Goal: Task Accomplishment & Management: Complete application form

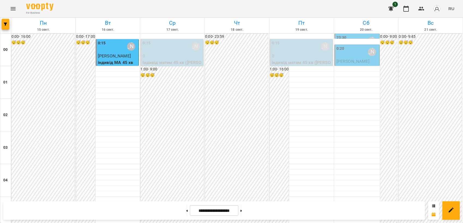
scroll to position [619, 0]
click at [14, 11] on icon "Menu" at bounding box center [13, 8] width 7 height 7
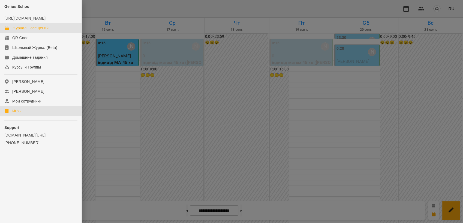
click at [23, 116] on link "Игры" at bounding box center [40, 111] width 81 height 10
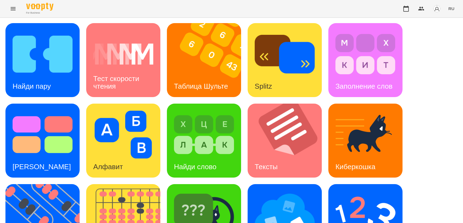
scroll to position [121, 0]
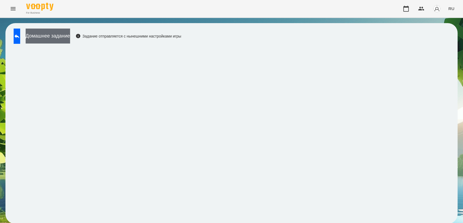
click at [66, 38] on button "Домашнее задание" at bounding box center [48, 36] width 44 height 15
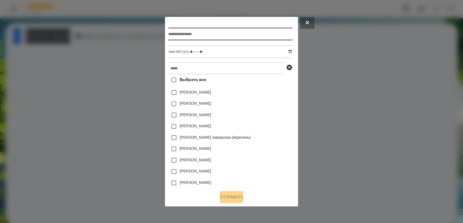
click at [173, 35] on input "text" at bounding box center [230, 34] width 124 height 13
type input "**********"
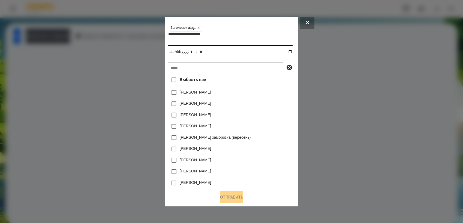
click at [292, 52] on input "datetime-local" at bounding box center [230, 51] width 124 height 13
type input "**********"
click at [272, 132] on div "[PERSON_NAME]" at bounding box center [230, 126] width 124 height 11
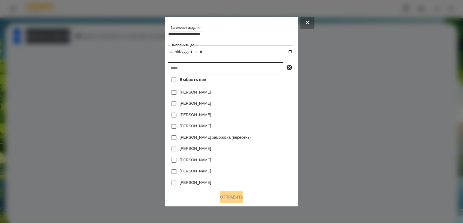
click at [202, 70] on input "text" at bounding box center [225, 68] width 115 height 12
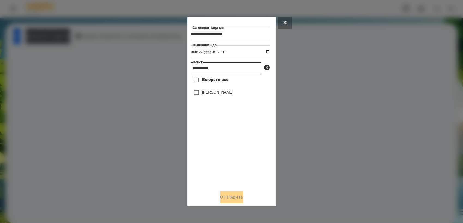
type input "**********"
click at [235, 202] on button "Отправить" at bounding box center [231, 198] width 23 height 12
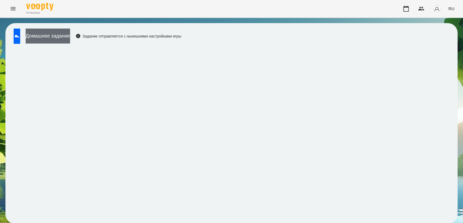
click at [67, 38] on button "Домашнее задание" at bounding box center [48, 36] width 44 height 15
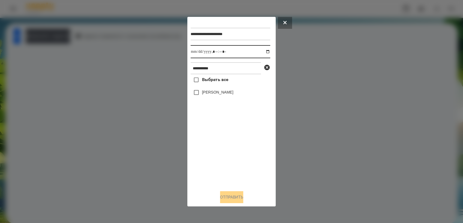
click at [263, 51] on input "datetime-local" at bounding box center [230, 51] width 80 height 13
type input "**********"
drag, startPoint x: 228, startPoint y: 149, endPoint x: 213, endPoint y: 108, distance: 44.0
click at [227, 145] on div "Выбрать все [PERSON_NAME]" at bounding box center [230, 130] width 80 height 112
click at [240, 201] on button "Отправить" at bounding box center [231, 198] width 23 height 12
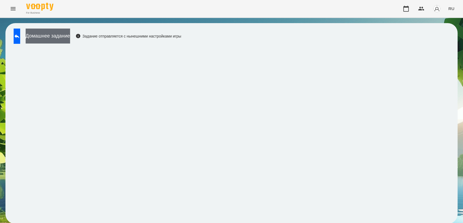
click at [70, 38] on button "Домашнее задание" at bounding box center [48, 36] width 44 height 15
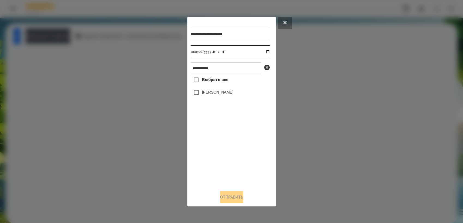
click at [262, 50] on input "datetime-local" at bounding box center [230, 51] width 80 height 13
type input "**********"
click at [217, 149] on div "Выбрать все [PERSON_NAME]" at bounding box center [230, 130] width 80 height 112
click at [232, 198] on button "Отправить" at bounding box center [231, 198] width 23 height 12
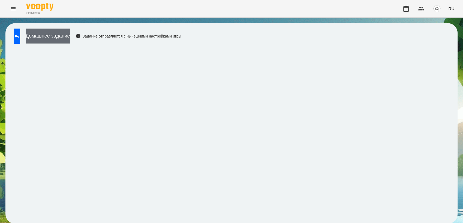
click at [53, 34] on button "Домашнее задание" at bounding box center [48, 36] width 44 height 15
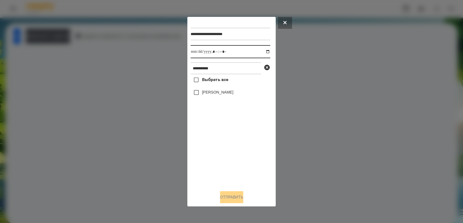
click at [262, 52] on input "datetime-local" at bounding box center [230, 51] width 80 height 13
type input "**********"
drag, startPoint x: 236, startPoint y: 160, endPoint x: 219, endPoint y: 122, distance: 41.9
click at [236, 157] on div "Выбрать все [PERSON_NAME]" at bounding box center [230, 130] width 80 height 112
click at [238, 199] on button "Отправить" at bounding box center [231, 198] width 23 height 12
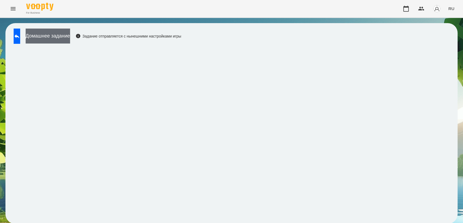
drag, startPoint x: 65, startPoint y: 41, endPoint x: 70, endPoint y: 41, distance: 4.9
click at [70, 41] on button "Домашнее задание" at bounding box center [48, 36] width 44 height 15
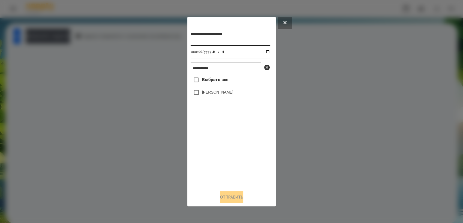
click at [264, 53] on input "datetime-local" at bounding box center [230, 51] width 80 height 13
type input "**********"
drag, startPoint x: 233, startPoint y: 166, endPoint x: 216, endPoint y: 118, distance: 50.8
click at [231, 160] on div "Выбрать все [PERSON_NAME]" at bounding box center [230, 130] width 80 height 112
click at [239, 201] on button "Отправить" at bounding box center [231, 198] width 23 height 12
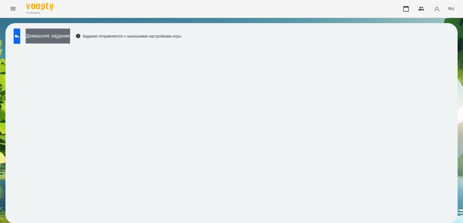
click at [60, 39] on button "Домашнее задание" at bounding box center [48, 36] width 44 height 15
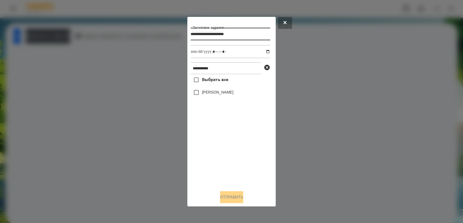
click at [250, 32] on input "**********" at bounding box center [230, 34] width 80 height 13
type input "**********"
click at [263, 52] on input "datetime-local" at bounding box center [230, 51] width 80 height 13
type input "**********"
click at [233, 145] on div "Выбрать все [PERSON_NAME]" at bounding box center [230, 130] width 80 height 112
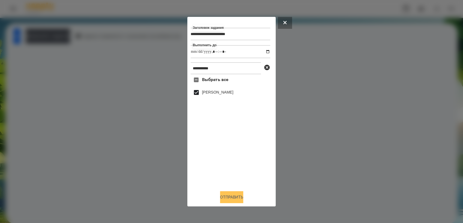
click at [237, 196] on button "Отправить" at bounding box center [231, 198] width 23 height 12
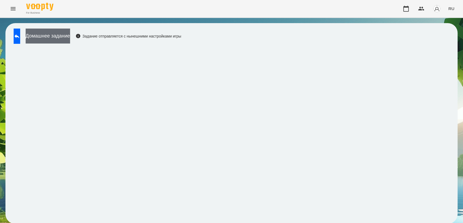
click at [62, 38] on button "Домашнее задание" at bounding box center [48, 36] width 44 height 15
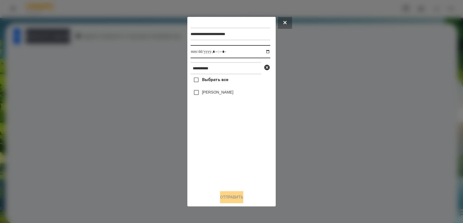
click at [263, 51] on input "datetime-local" at bounding box center [230, 51] width 80 height 13
type input "**********"
drag, startPoint x: 220, startPoint y: 149, endPoint x: 207, endPoint y: 120, distance: 31.5
click at [219, 148] on div "Выбрать все [PERSON_NAME]" at bounding box center [230, 130] width 80 height 112
click at [231, 197] on button "Отправить" at bounding box center [231, 198] width 23 height 12
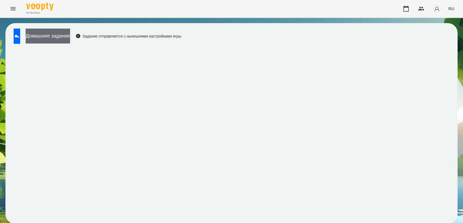
click at [70, 38] on button "Домашнее задание" at bounding box center [48, 36] width 44 height 15
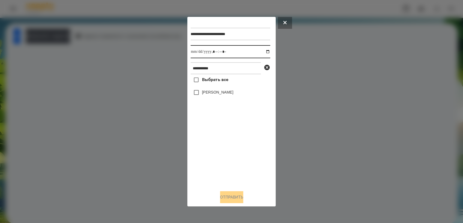
click at [264, 52] on input "datetime-local" at bounding box center [230, 51] width 80 height 13
type input "**********"
drag, startPoint x: 238, startPoint y: 151, endPoint x: 225, endPoint y: 130, distance: 24.8
click at [237, 149] on div "Выбрать все [PERSON_NAME]" at bounding box center [230, 130] width 80 height 112
click at [238, 199] on button "Отправить" at bounding box center [231, 198] width 23 height 12
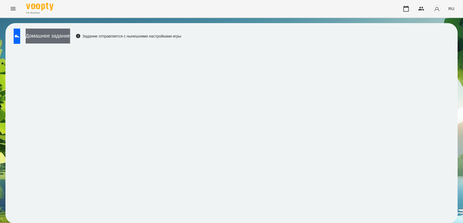
click at [48, 38] on button "Домашнее задание" at bounding box center [48, 36] width 44 height 15
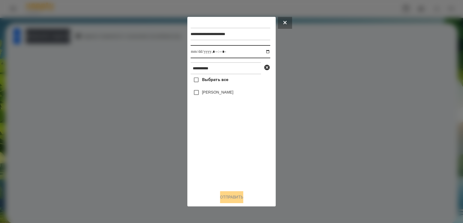
click at [263, 52] on input "datetime-local" at bounding box center [230, 51] width 80 height 13
type input "**********"
click at [234, 162] on div "Выбрать все [PERSON_NAME]" at bounding box center [230, 130] width 80 height 112
click at [229, 201] on button "Отправить" at bounding box center [231, 198] width 23 height 12
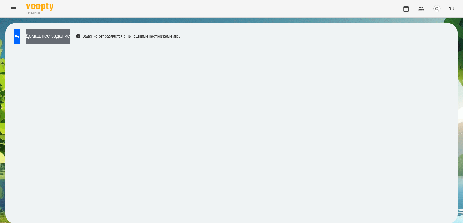
click at [65, 34] on button "Домашнее задание" at bounding box center [48, 36] width 44 height 15
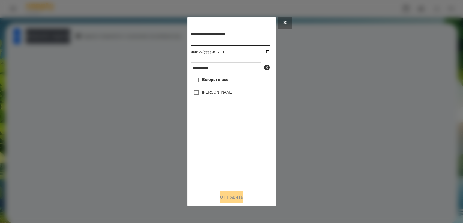
click at [263, 51] on input "datetime-local" at bounding box center [230, 51] width 80 height 13
type input "**********"
click at [225, 151] on div "Выбрать все [PERSON_NAME]" at bounding box center [230, 130] width 80 height 112
click at [236, 200] on button "Отправить" at bounding box center [231, 198] width 23 height 12
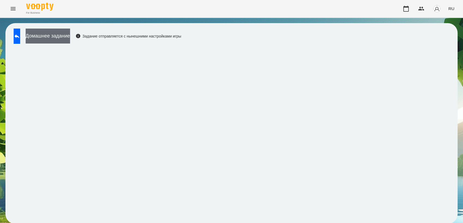
click at [66, 38] on button "Домашнее задание" at bounding box center [48, 36] width 44 height 15
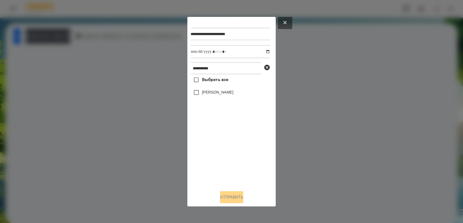
click at [284, 23] on button at bounding box center [285, 23] width 14 height 12
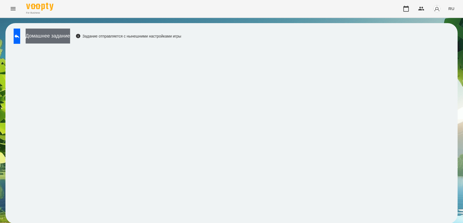
click at [69, 37] on button "Домашнее задание" at bounding box center [48, 36] width 44 height 15
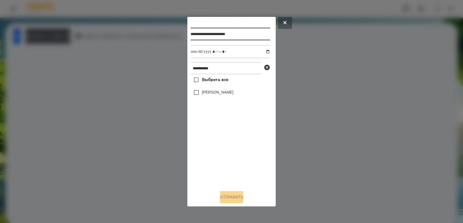
click at [255, 34] on input "**********" at bounding box center [230, 34] width 80 height 13
type input "**********"
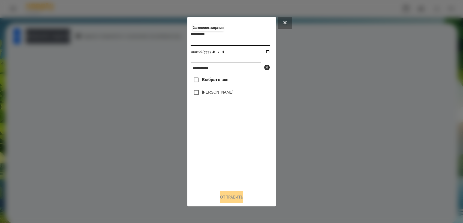
click at [264, 51] on input "datetime-local" at bounding box center [230, 51] width 80 height 13
type input "**********"
click at [226, 144] on div "Выбрать все [PERSON_NAME]" at bounding box center [230, 130] width 80 height 112
click at [223, 200] on button "Отправить" at bounding box center [231, 198] width 23 height 12
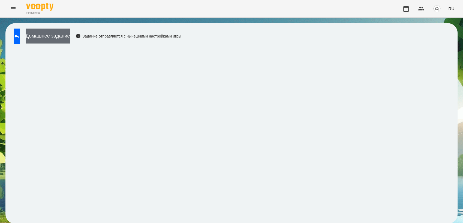
click at [59, 40] on button "Домашнее задание" at bounding box center [48, 36] width 44 height 15
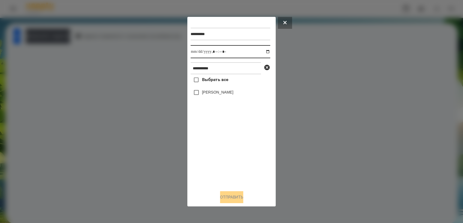
click at [263, 53] on input "datetime-local" at bounding box center [230, 51] width 80 height 13
type input "**********"
drag, startPoint x: 225, startPoint y: 144, endPoint x: 214, endPoint y: 112, distance: 34.5
click at [224, 142] on div "Выбрать все [PERSON_NAME]" at bounding box center [230, 130] width 80 height 112
click at [231, 196] on button "Отправить" at bounding box center [231, 198] width 23 height 12
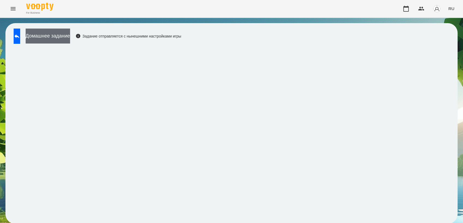
click at [69, 39] on button "Домашнее задание" at bounding box center [48, 36] width 44 height 15
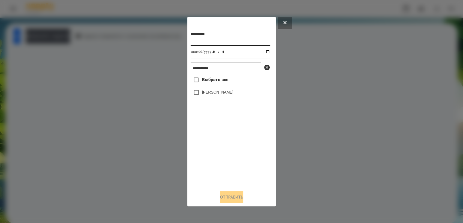
click at [263, 51] on input "datetime-local" at bounding box center [230, 51] width 80 height 13
type input "**********"
drag, startPoint x: 227, startPoint y: 155, endPoint x: 211, endPoint y: 111, distance: 47.2
click at [226, 153] on div "Выбрать все [PERSON_NAME]" at bounding box center [230, 130] width 80 height 112
click at [241, 201] on button "Отправить" at bounding box center [231, 198] width 23 height 12
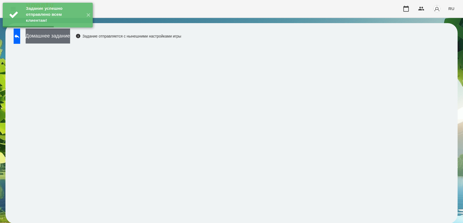
click at [61, 38] on button "Домашнее задание" at bounding box center [48, 36] width 44 height 15
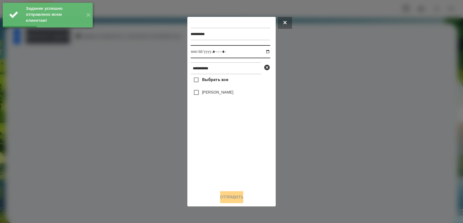
click at [262, 50] on input "datetime-local" at bounding box center [230, 51] width 80 height 13
type input "**********"
drag, startPoint x: 213, startPoint y: 165, endPoint x: 205, endPoint y: 124, distance: 41.1
click at [213, 163] on div "Выбрать все [PERSON_NAME]" at bounding box center [230, 130] width 80 height 112
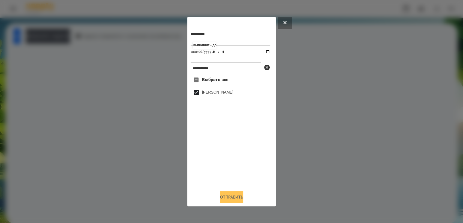
click at [240, 200] on button "Отправить" at bounding box center [231, 198] width 23 height 12
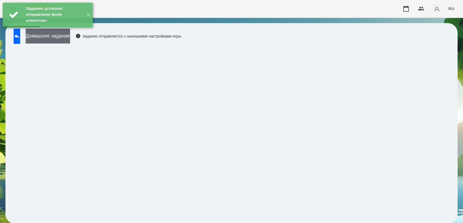
click at [63, 37] on button "Домашнее задание" at bounding box center [48, 36] width 44 height 15
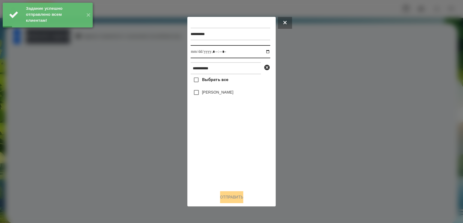
click at [266, 52] on input "datetime-local" at bounding box center [230, 51] width 80 height 13
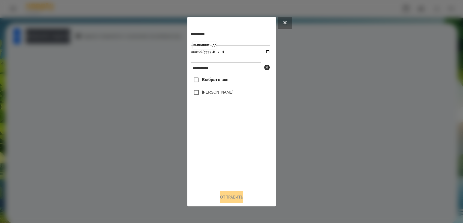
type input "**********"
click at [223, 145] on div "Выбрать все [PERSON_NAME]" at bounding box center [230, 130] width 80 height 112
click at [234, 197] on button "Отправить" at bounding box center [231, 198] width 23 height 12
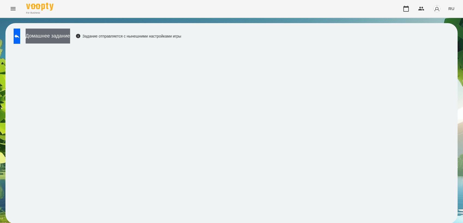
click at [52, 35] on button "Домашнее задание" at bounding box center [48, 36] width 44 height 15
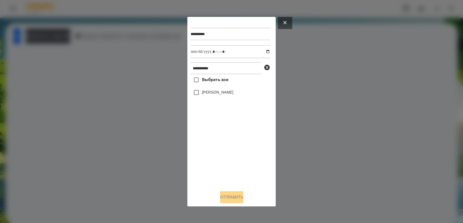
click at [284, 21] on icon at bounding box center [284, 22] width 3 height 3
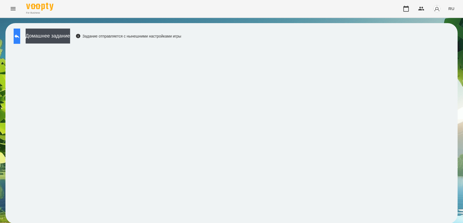
click at [19, 36] on icon at bounding box center [16, 36] width 5 height 4
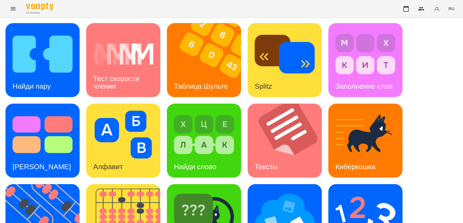
scroll to position [121, 0]
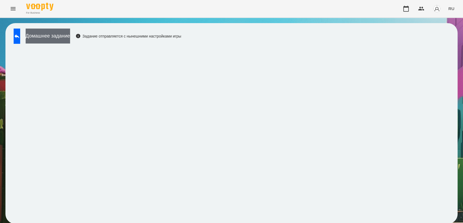
click at [59, 37] on button "Домашнее задание" at bounding box center [48, 36] width 44 height 15
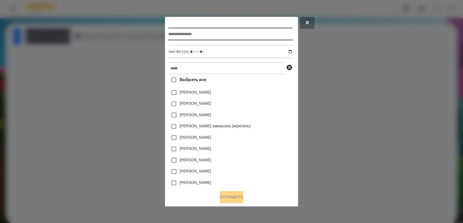
drag, startPoint x: 179, startPoint y: 34, endPoint x: 172, endPoint y: 32, distance: 6.7
click at [178, 34] on input "text" at bounding box center [230, 34] width 124 height 13
click at [231, 33] on input "**********" at bounding box center [230, 34] width 124 height 13
click at [226, 34] on input "**********" at bounding box center [230, 34] width 124 height 13
type input "**********"
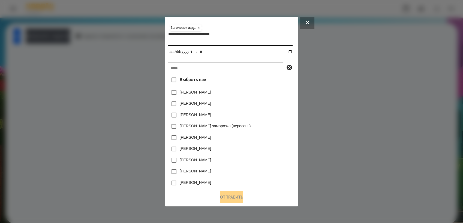
click at [292, 51] on input "datetime-local" at bounding box center [230, 51] width 124 height 13
drag, startPoint x: 291, startPoint y: 51, endPoint x: 289, endPoint y: 73, distance: 22.1
click at [292, 51] on input "datetime-local" at bounding box center [230, 51] width 124 height 13
click at [226, 152] on div "[PERSON_NAME]" at bounding box center [230, 149] width 124 height 11
drag, startPoint x: 226, startPoint y: 152, endPoint x: 225, endPoint y: 149, distance: 2.8
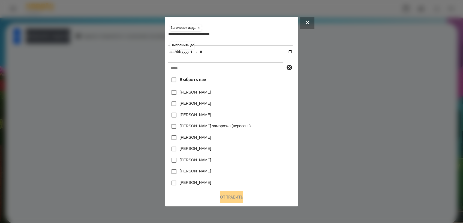
click at [225, 149] on div "[PERSON_NAME]" at bounding box center [230, 149] width 124 height 11
drag, startPoint x: 294, startPoint y: 51, endPoint x: 296, endPoint y: 55, distance: 4.4
click at [292, 51] on input "datetime-local" at bounding box center [230, 51] width 124 height 13
type input "**********"
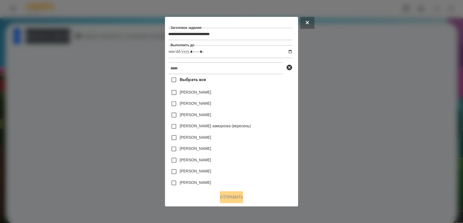
click at [269, 127] on div "[PERSON_NAME] заморозка (вересень)" at bounding box center [230, 126] width 124 height 11
click at [200, 73] on input "text" at bounding box center [225, 68] width 115 height 12
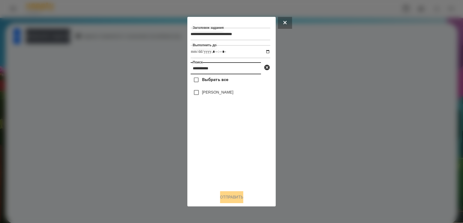
type input "**********"
click at [230, 202] on button "Отправить" at bounding box center [231, 198] width 23 height 12
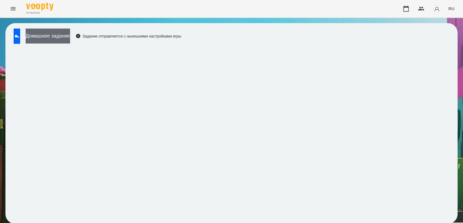
click at [52, 42] on button "Домашнее задание" at bounding box center [48, 36] width 44 height 15
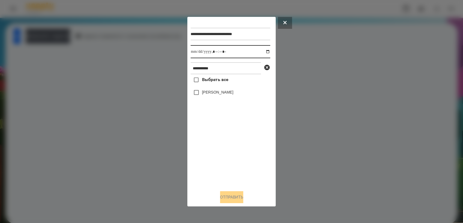
click at [265, 52] on input "datetime-local" at bounding box center [230, 51] width 80 height 13
type input "**********"
click at [235, 154] on div "Выбрать все [PERSON_NAME]" at bounding box center [230, 130] width 80 height 112
click at [235, 199] on button "Отправить" at bounding box center [231, 198] width 23 height 12
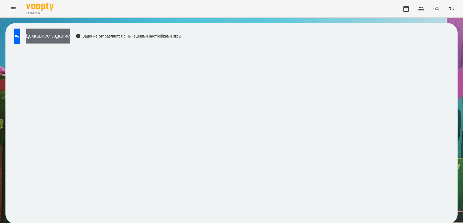
click at [70, 35] on button "Домашнее задание" at bounding box center [48, 36] width 44 height 15
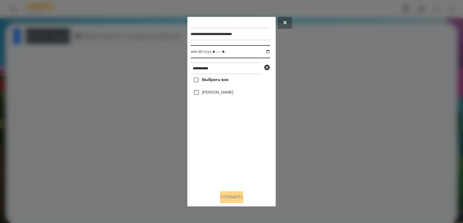
click at [265, 52] on input "datetime-local" at bounding box center [230, 51] width 80 height 13
type input "**********"
click at [235, 149] on div "Выбрать все [PERSON_NAME]" at bounding box center [230, 130] width 80 height 112
click at [232, 198] on button "Отправить" at bounding box center [231, 198] width 23 height 12
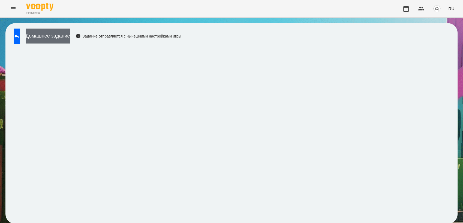
click at [67, 40] on button "Домашнее задание" at bounding box center [48, 36] width 44 height 15
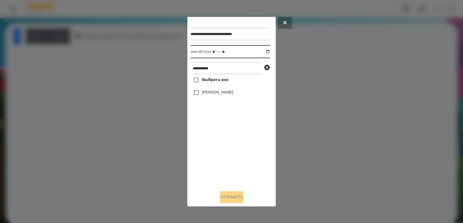
click at [262, 51] on input "datetime-local" at bounding box center [230, 51] width 80 height 13
type input "**********"
click at [231, 155] on div "Выбрать все [PERSON_NAME]" at bounding box center [230, 130] width 80 height 112
click at [230, 199] on button "Отправить" at bounding box center [231, 198] width 23 height 12
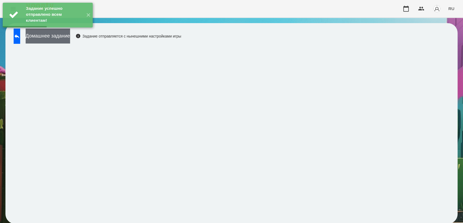
drag, startPoint x: 64, startPoint y: 36, endPoint x: 78, endPoint y: 32, distance: 14.6
click at [65, 35] on button "Домашнее задание" at bounding box center [48, 36] width 44 height 15
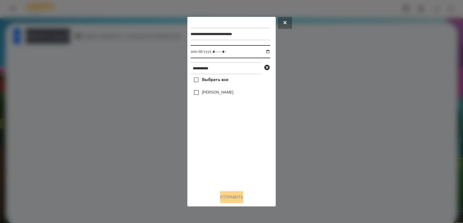
click at [262, 51] on input "datetime-local" at bounding box center [230, 51] width 80 height 13
type input "**********"
drag, startPoint x: 218, startPoint y: 150, endPoint x: 202, endPoint y: 114, distance: 39.7
click at [216, 147] on div "Выбрать все [PERSON_NAME]" at bounding box center [230, 130] width 80 height 112
click at [232, 194] on button "Отправить" at bounding box center [231, 198] width 23 height 12
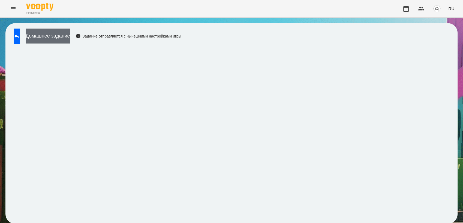
click at [57, 33] on button "Домашнее задание" at bounding box center [48, 36] width 44 height 15
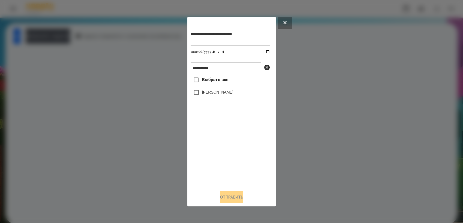
drag, startPoint x: 287, startPoint y: 21, endPoint x: 281, endPoint y: 27, distance: 8.3
click at [287, 21] on button at bounding box center [285, 23] width 14 height 12
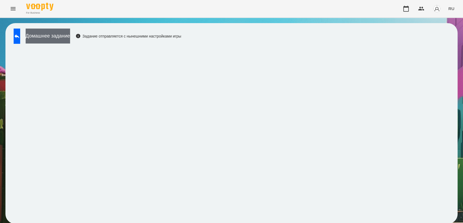
click at [66, 36] on button "Домашнее задание" at bounding box center [48, 36] width 44 height 15
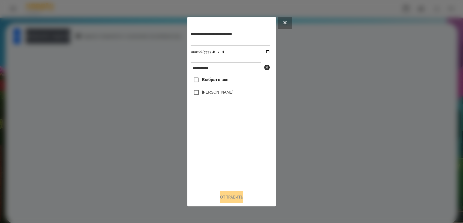
click at [260, 34] on input "**********" at bounding box center [230, 34] width 80 height 13
type input "**********"
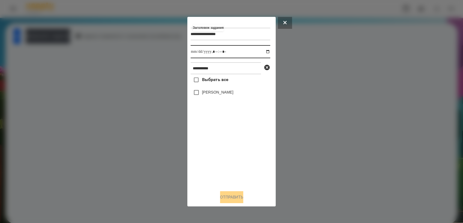
click at [262, 53] on input "datetime-local" at bounding box center [230, 51] width 80 height 13
type input "**********"
click at [228, 146] on div "Выбрать все [PERSON_NAME]" at bounding box center [230, 130] width 80 height 112
click at [226, 201] on button "Отправить" at bounding box center [231, 198] width 23 height 12
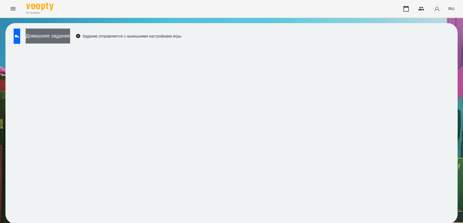
click at [66, 38] on button "Домашнее задание" at bounding box center [48, 36] width 44 height 15
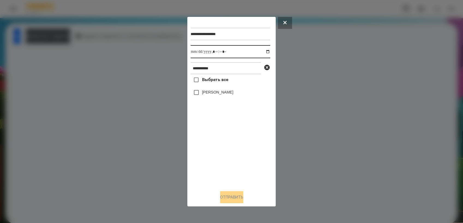
click at [265, 51] on input "datetime-local" at bounding box center [230, 51] width 80 height 13
type input "**********"
drag, startPoint x: 219, startPoint y: 154, endPoint x: 222, endPoint y: 134, distance: 20.7
click at [221, 150] on div "Выбрать все [PERSON_NAME]" at bounding box center [230, 130] width 80 height 112
click at [230, 198] on button "Отправить" at bounding box center [231, 198] width 23 height 12
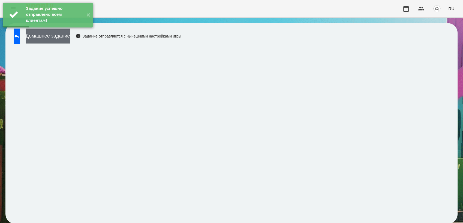
click at [63, 38] on button "Домашнее задание" at bounding box center [48, 36] width 44 height 15
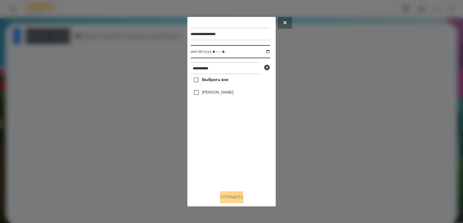
drag, startPoint x: 263, startPoint y: 51, endPoint x: 263, endPoint y: 59, distance: 7.1
click at [264, 52] on input "datetime-local" at bounding box center [230, 51] width 80 height 13
type input "**********"
drag, startPoint x: 222, startPoint y: 145, endPoint x: 202, endPoint y: 112, distance: 37.9
click at [221, 143] on div "Выбрать все [PERSON_NAME]" at bounding box center [230, 130] width 80 height 112
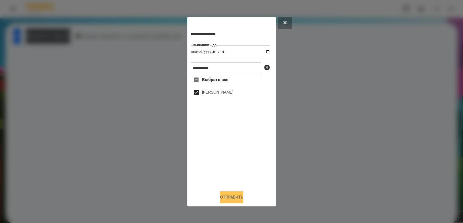
click at [229, 201] on button "Отправить" at bounding box center [231, 198] width 23 height 12
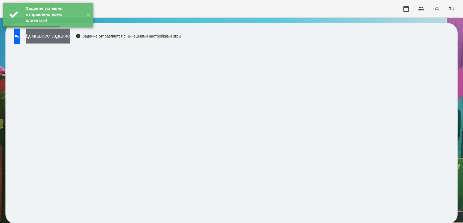
click at [69, 41] on button "Домашнее задание" at bounding box center [48, 36] width 44 height 15
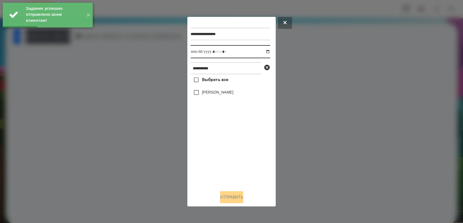
click at [261, 51] on input "datetime-local" at bounding box center [230, 51] width 80 height 13
type input "**********"
drag, startPoint x: 219, startPoint y: 152, endPoint x: 207, endPoint y: 133, distance: 22.4
click at [219, 152] on div "Выбрать все [PERSON_NAME]" at bounding box center [230, 130] width 80 height 112
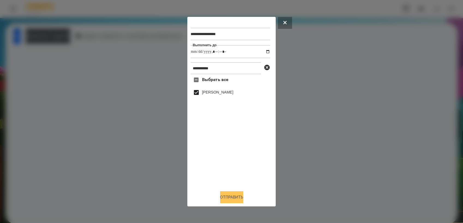
click at [222, 202] on button "Отправить" at bounding box center [231, 198] width 23 height 12
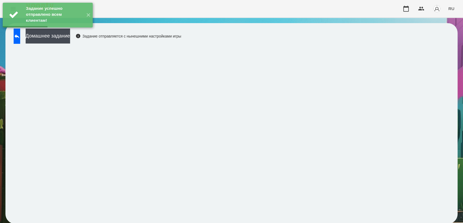
click at [65, 30] on div "Задание успешно отправлено всем клиентам! ✕" at bounding box center [47, 15] width 95 height 30
click at [62, 37] on button "Домашнее задание" at bounding box center [48, 36] width 44 height 15
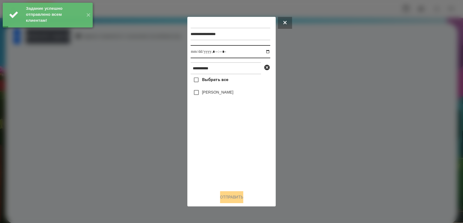
click at [265, 51] on input "datetime-local" at bounding box center [230, 51] width 80 height 13
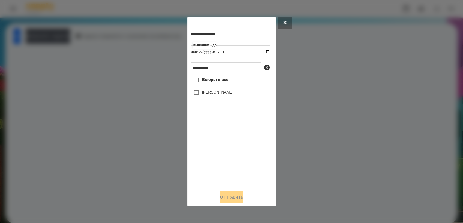
type input "**********"
drag, startPoint x: 225, startPoint y: 165, endPoint x: 219, endPoint y: 117, distance: 47.5
click at [225, 160] on div "Выбрать все [PERSON_NAME]" at bounding box center [230, 130] width 80 height 112
click at [225, 203] on button "Отправить" at bounding box center [231, 198] width 23 height 12
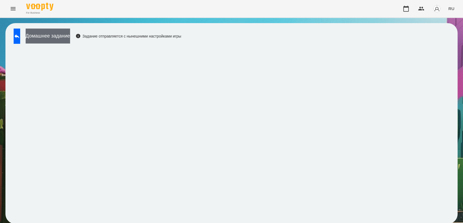
click at [65, 39] on button "Домашнее задание" at bounding box center [48, 36] width 44 height 15
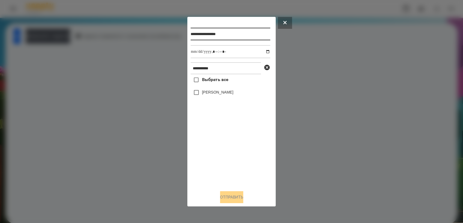
click at [238, 34] on input "**********" at bounding box center [230, 34] width 80 height 13
type input "**********"
click at [264, 53] on input "datetime-local" at bounding box center [230, 51] width 80 height 13
type input "**********"
click at [221, 141] on div "Выбрать все [PERSON_NAME]" at bounding box center [230, 130] width 80 height 112
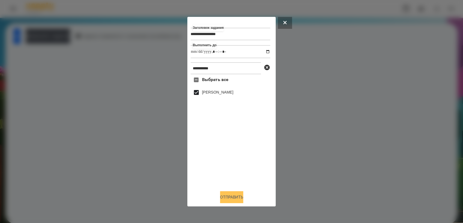
click at [235, 198] on button "Отправить" at bounding box center [231, 198] width 23 height 12
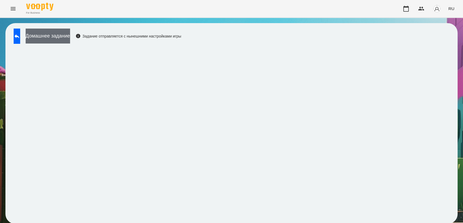
click at [70, 40] on button "Домашнее задание" at bounding box center [48, 36] width 44 height 15
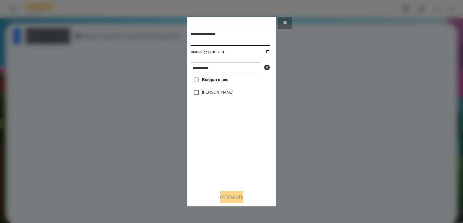
click at [264, 52] on input "datetime-local" at bounding box center [230, 51] width 80 height 13
type input "**********"
click at [222, 149] on div "Выбрать все [PERSON_NAME]" at bounding box center [230, 130] width 80 height 112
click at [229, 199] on button "Отправить" at bounding box center [231, 198] width 23 height 12
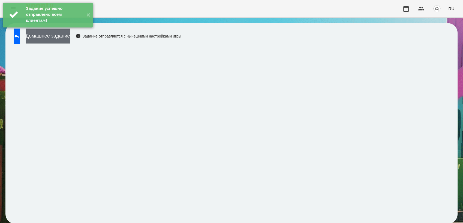
click at [54, 37] on button "Домашнее задание" at bounding box center [48, 36] width 44 height 15
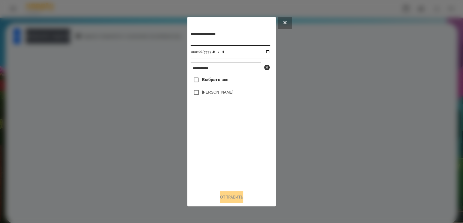
click at [264, 50] on input "datetime-local" at bounding box center [230, 51] width 80 height 13
type input "**********"
drag, startPoint x: 224, startPoint y: 143, endPoint x: 221, endPoint y: 140, distance: 4.3
click at [224, 143] on div "Выбрать все [PERSON_NAME]" at bounding box center [230, 130] width 80 height 112
click at [242, 198] on button "Отправить" at bounding box center [231, 198] width 23 height 12
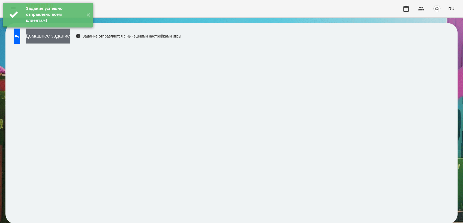
drag, startPoint x: 78, startPoint y: 40, endPoint x: 80, endPoint y: 36, distance: 4.4
click at [70, 36] on button "Домашнее задание" at bounding box center [48, 36] width 44 height 15
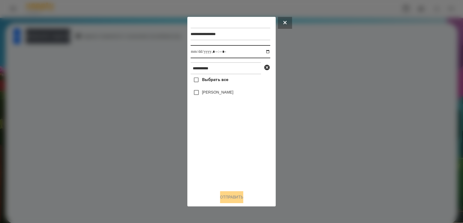
click at [263, 51] on input "datetime-local" at bounding box center [230, 51] width 80 height 13
type input "**********"
drag, startPoint x: 257, startPoint y: 144, endPoint x: 227, endPoint y: 123, distance: 37.3
click at [256, 142] on div "Выбрать все [PERSON_NAME]" at bounding box center [230, 130] width 80 height 112
drag, startPoint x: 231, startPoint y: 198, endPoint x: 230, endPoint y: 200, distance: 2.8
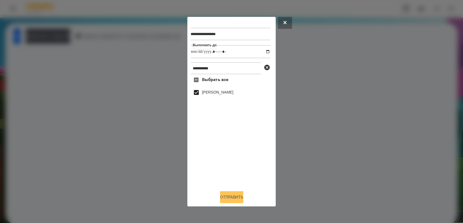
click at [232, 198] on button "Отправить" at bounding box center [231, 198] width 23 height 12
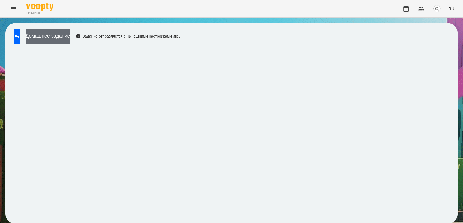
click at [70, 38] on button "Домашнее задание" at bounding box center [48, 36] width 44 height 15
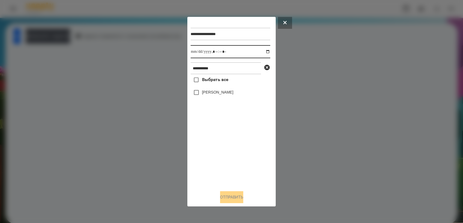
click at [264, 53] on input "datetime-local" at bounding box center [230, 51] width 80 height 13
type input "**********"
drag, startPoint x: 226, startPoint y: 153, endPoint x: 219, endPoint y: 144, distance: 11.3
click at [224, 150] on div "Выбрать все [PERSON_NAME]" at bounding box center [230, 130] width 80 height 112
click at [230, 199] on button "Отправить" at bounding box center [231, 198] width 23 height 12
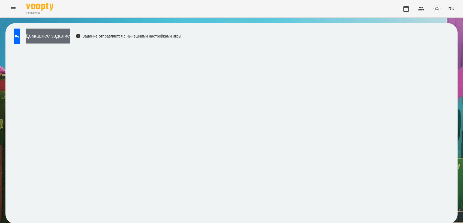
drag, startPoint x: 55, startPoint y: 36, endPoint x: 60, endPoint y: 33, distance: 5.3
click at [60, 33] on button "Домашнее задание" at bounding box center [48, 36] width 44 height 15
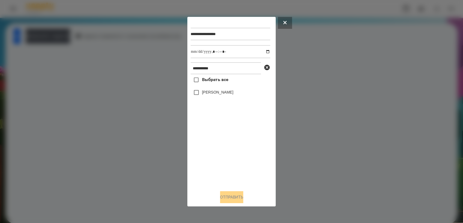
click at [287, 25] on button at bounding box center [285, 23] width 14 height 12
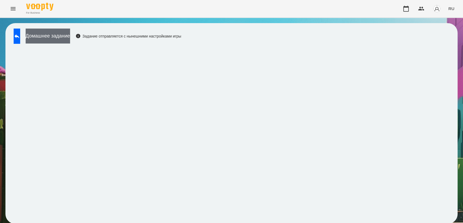
click at [67, 35] on button "Домашнее задание" at bounding box center [48, 36] width 44 height 15
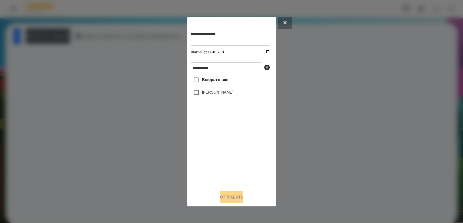
click at [237, 32] on input "**********" at bounding box center [230, 34] width 80 height 13
type input "**********"
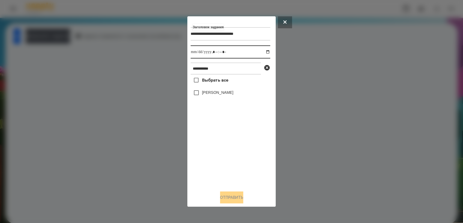
click at [265, 50] on input "datetime-local" at bounding box center [230, 51] width 80 height 13
type input "**********"
click at [226, 143] on div "Выбрать все [PERSON_NAME]" at bounding box center [230, 131] width 80 height 112
click at [242, 199] on button "Отправить" at bounding box center [231, 198] width 23 height 12
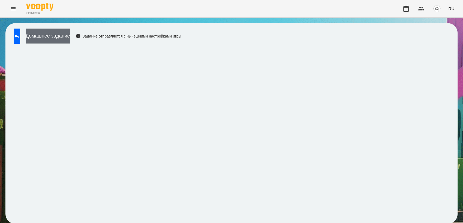
click at [48, 40] on button "Домашнее задание" at bounding box center [48, 36] width 44 height 15
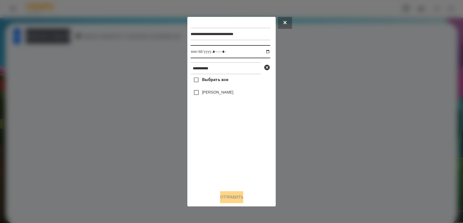
click at [264, 52] on input "datetime-local" at bounding box center [230, 51] width 80 height 13
type input "**********"
drag, startPoint x: 222, startPoint y: 156, endPoint x: 209, endPoint y: 124, distance: 33.8
click at [222, 155] on div "Выбрать все [PERSON_NAME]" at bounding box center [230, 130] width 80 height 112
click at [239, 200] on button "Отправить" at bounding box center [231, 198] width 23 height 12
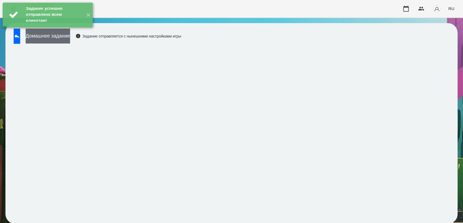
click at [70, 37] on button "Домашнее задание" at bounding box center [48, 36] width 44 height 15
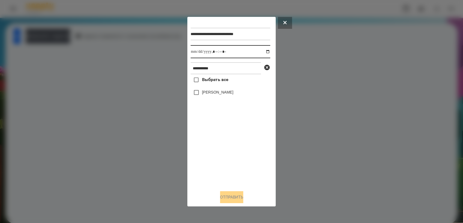
drag, startPoint x: 263, startPoint y: 51, endPoint x: 264, endPoint y: 57, distance: 6.4
click at [264, 51] on input "datetime-local" at bounding box center [230, 51] width 80 height 13
type input "**********"
drag, startPoint x: 221, startPoint y: 151, endPoint x: 210, endPoint y: 130, distance: 24.4
click at [221, 151] on div "Выбрать все [PERSON_NAME]" at bounding box center [230, 130] width 80 height 112
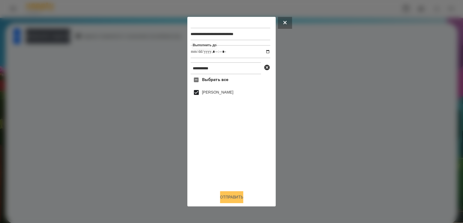
click at [240, 199] on button "Отправить" at bounding box center [231, 198] width 23 height 12
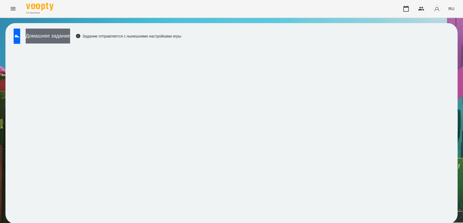
click at [61, 33] on button "Домашнее задание" at bounding box center [48, 36] width 44 height 15
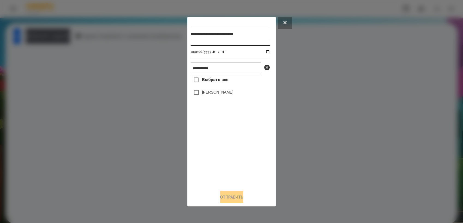
click at [263, 51] on input "datetime-local" at bounding box center [230, 51] width 80 height 13
type input "**********"
drag, startPoint x: 229, startPoint y: 158, endPoint x: 196, endPoint y: 112, distance: 56.1
click at [228, 156] on div "Выбрать все [PERSON_NAME]" at bounding box center [230, 130] width 80 height 112
drag, startPoint x: 234, startPoint y: 200, endPoint x: 233, endPoint y: 196, distance: 3.9
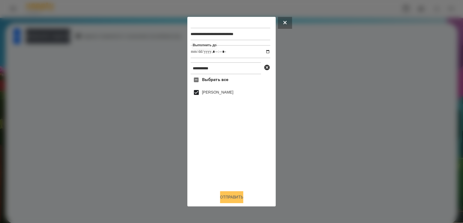
click at [234, 200] on button "Отправить" at bounding box center [231, 198] width 23 height 12
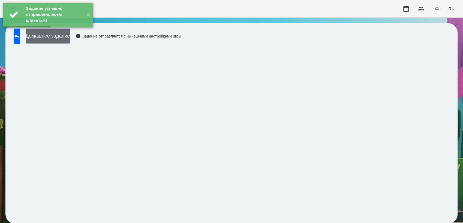
click at [63, 39] on button "Домашнее задание" at bounding box center [48, 36] width 44 height 15
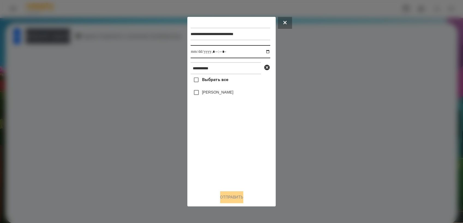
click at [264, 50] on input "datetime-local" at bounding box center [230, 51] width 80 height 13
type input "**********"
drag, startPoint x: 227, startPoint y: 151, endPoint x: 215, endPoint y: 130, distance: 25.0
click at [227, 150] on div "Выбрать все [PERSON_NAME]" at bounding box center [230, 130] width 80 height 112
click at [233, 199] on button "Отправить" at bounding box center [231, 198] width 23 height 12
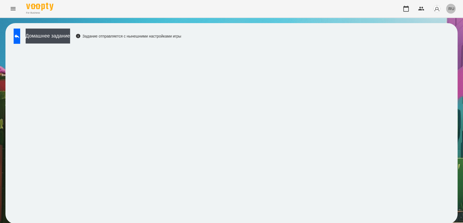
click at [451, 9] on span "RU" at bounding box center [451, 9] width 6 height 6
click at [440, 30] on div "Українська" at bounding box center [441, 31] width 28 height 10
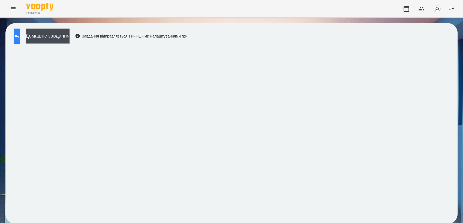
click at [19, 37] on icon at bounding box center [16, 36] width 5 height 4
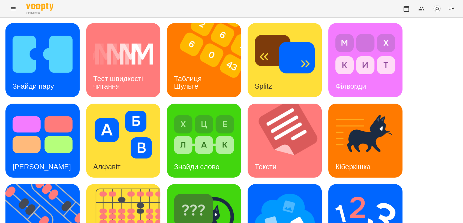
scroll to position [91, 0]
click at [47, 184] on img at bounding box center [45, 221] width 81 height 74
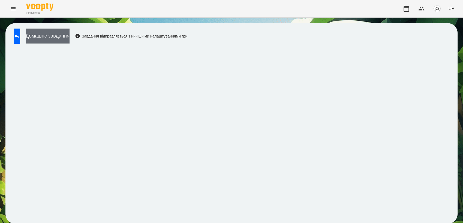
click at [62, 34] on button "Домашнє завдання" at bounding box center [48, 36] width 44 height 15
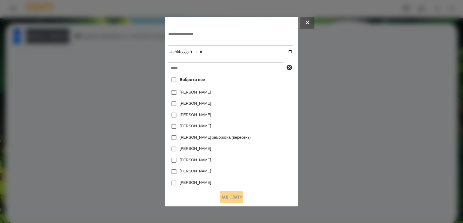
drag, startPoint x: 192, startPoint y: 37, endPoint x: 184, endPoint y: 34, distance: 8.4
click at [192, 37] on input "text" at bounding box center [230, 34] width 124 height 13
type input "**********"
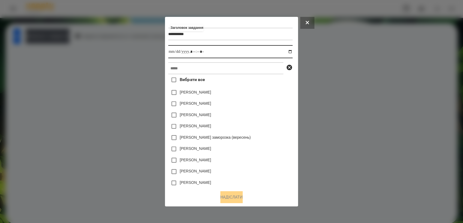
click at [292, 52] on input "datetime-local" at bounding box center [230, 51] width 124 height 13
type input "**********"
click at [267, 125] on div "[PERSON_NAME]" at bounding box center [230, 126] width 124 height 11
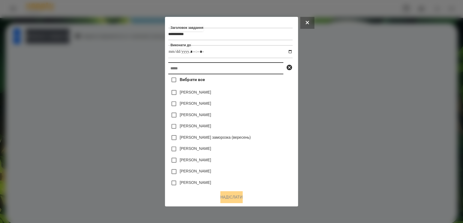
click at [203, 72] on input "text" at bounding box center [225, 68] width 115 height 12
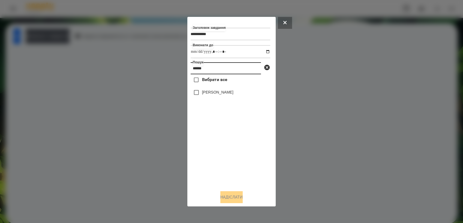
type input "******"
click at [234, 196] on button "Надіслати" at bounding box center [231, 198] width 22 height 12
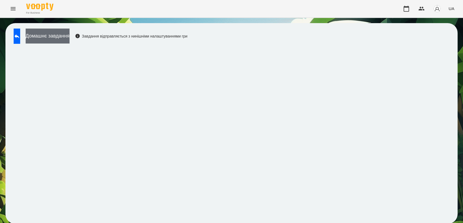
click at [50, 40] on button "Домашнє завдання" at bounding box center [48, 36] width 44 height 15
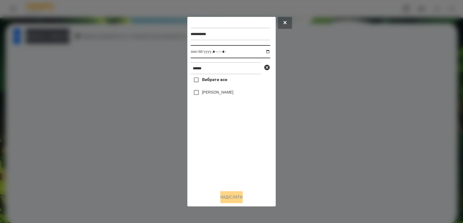
click at [264, 52] on input "datetime-local" at bounding box center [230, 51] width 80 height 13
type input "**********"
click at [216, 165] on div "Вибрати все [PERSON_NAME]" at bounding box center [230, 130] width 80 height 112
click at [239, 199] on button "Надіслати" at bounding box center [231, 198] width 22 height 12
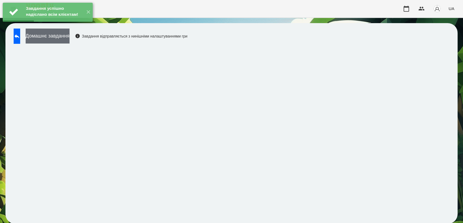
click at [65, 34] on button "Домашнє завдання" at bounding box center [48, 36] width 44 height 15
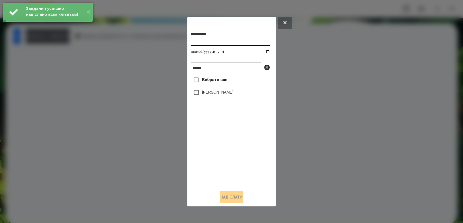
click at [263, 53] on input "datetime-local" at bounding box center [230, 51] width 80 height 13
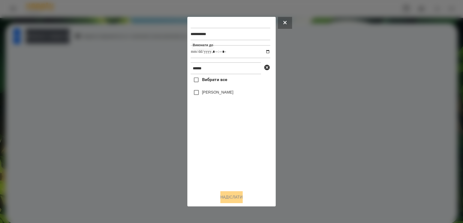
type input "**********"
click at [217, 160] on div "Вибрати все [PERSON_NAME]" at bounding box center [230, 130] width 80 height 112
click at [233, 201] on button "Надіслати" at bounding box center [231, 198] width 22 height 12
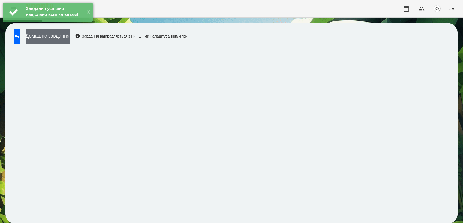
click at [59, 42] on button "Домашнє завдання" at bounding box center [48, 36] width 44 height 15
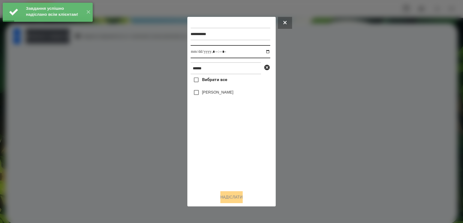
click at [265, 53] on input "datetime-local" at bounding box center [230, 51] width 80 height 13
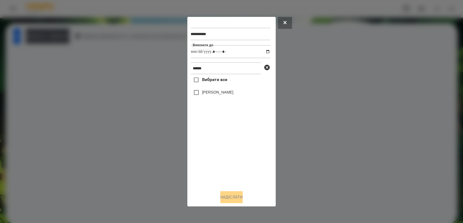
type input "**********"
click at [235, 142] on div "Вибрати все [PERSON_NAME]" at bounding box center [230, 130] width 80 height 112
click at [236, 198] on button "Надіслати" at bounding box center [231, 198] width 22 height 12
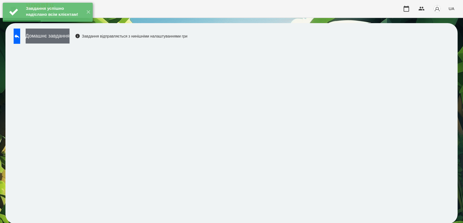
click at [68, 41] on button "Домашнє завдання" at bounding box center [48, 36] width 44 height 15
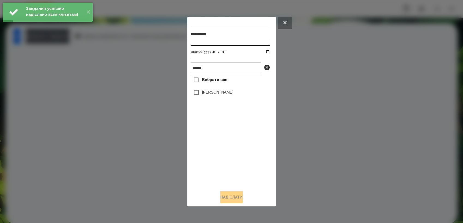
click at [263, 53] on input "datetime-local" at bounding box center [230, 51] width 80 height 13
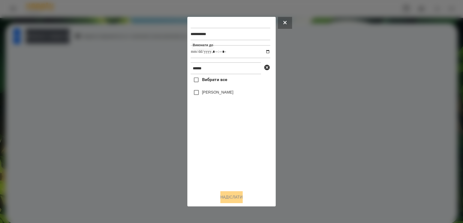
type input "**********"
drag, startPoint x: 207, startPoint y: 152, endPoint x: 206, endPoint y: 142, distance: 9.8
click at [207, 152] on div "Вибрати все [PERSON_NAME]" at bounding box center [230, 130] width 80 height 112
click at [225, 201] on button "Надіслати" at bounding box center [231, 198] width 22 height 12
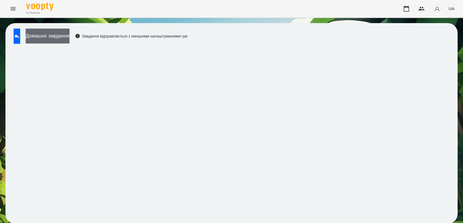
click at [69, 41] on button "Домашнє завдання" at bounding box center [48, 36] width 44 height 15
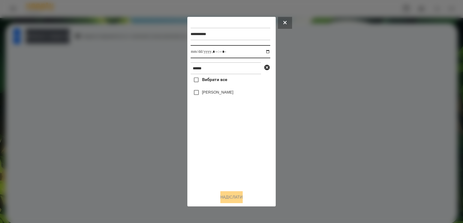
click at [263, 52] on input "datetime-local" at bounding box center [230, 51] width 80 height 13
type input "**********"
drag, startPoint x: 222, startPoint y: 155, endPoint x: 220, endPoint y: 147, distance: 9.0
click at [222, 155] on div "Вибрати все [PERSON_NAME]" at bounding box center [230, 130] width 80 height 112
click at [233, 201] on button "Надіслати" at bounding box center [231, 198] width 22 height 12
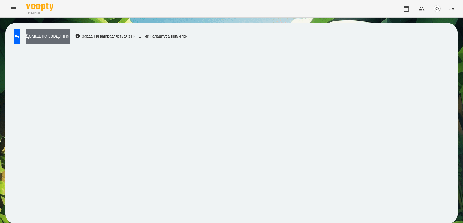
click at [69, 34] on button "Домашнє завдання" at bounding box center [48, 36] width 44 height 15
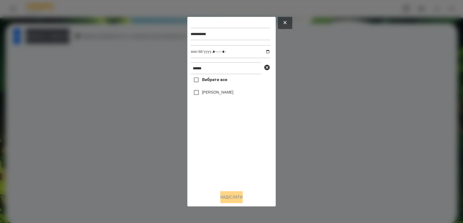
click at [288, 21] on button at bounding box center [285, 23] width 14 height 12
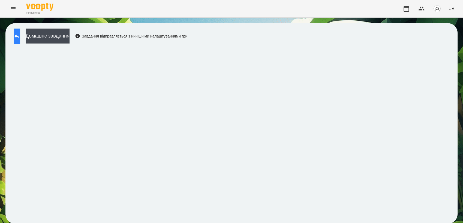
click at [20, 42] on button at bounding box center [17, 36] width 7 height 15
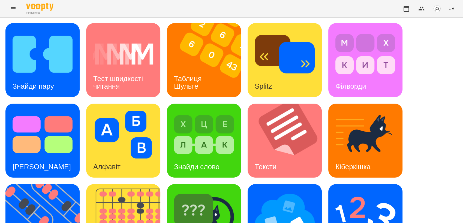
scroll to position [121, 0]
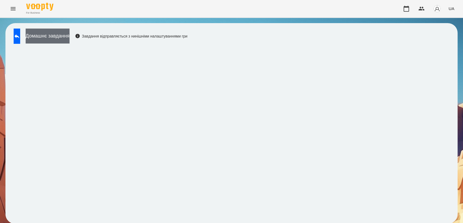
click at [56, 37] on button "Домашнє завдання" at bounding box center [48, 36] width 44 height 15
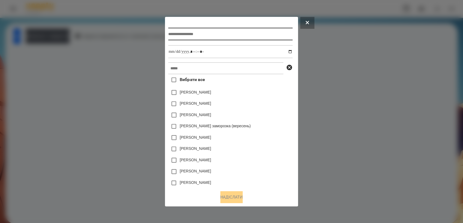
click at [186, 35] on input "text" at bounding box center [230, 34] width 124 height 13
type input "*"
type input "*********"
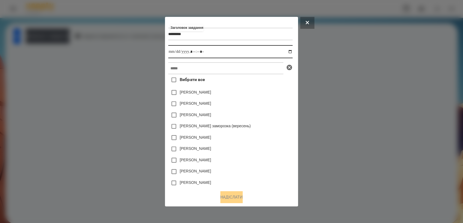
drag, startPoint x: 293, startPoint y: 50, endPoint x: 294, endPoint y: 71, distance: 21.0
click at [292, 50] on input "datetime-local" at bounding box center [230, 51] width 124 height 13
type input "**********"
drag, startPoint x: 270, startPoint y: 130, endPoint x: 213, endPoint y: 62, distance: 89.0
click at [269, 125] on div "[PERSON_NAME] заморозка (вересень)" at bounding box center [230, 126] width 124 height 11
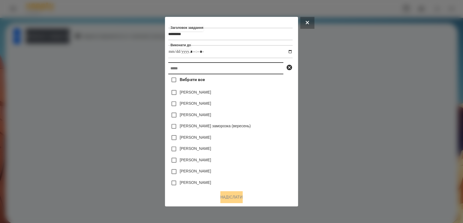
click at [205, 71] on input "text" at bounding box center [225, 68] width 115 height 12
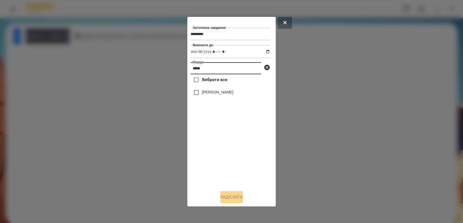
type input "*****"
click at [233, 197] on button "Надіслати" at bounding box center [231, 198] width 22 height 12
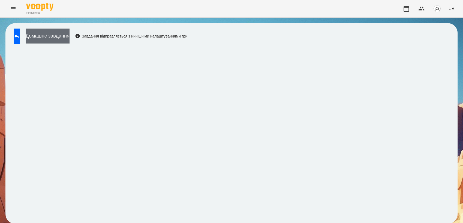
click at [69, 30] on button "Домашнє завдання" at bounding box center [48, 36] width 44 height 15
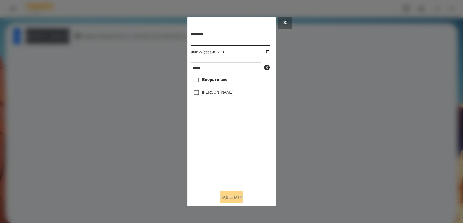
click at [263, 51] on input "datetime-local" at bounding box center [230, 51] width 80 height 13
type input "**********"
click at [231, 142] on div "Вибрати все [PERSON_NAME]" at bounding box center [230, 130] width 80 height 112
click at [238, 196] on button "Надіслати" at bounding box center [231, 198] width 22 height 12
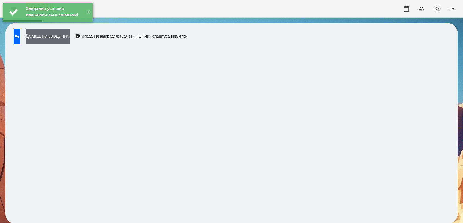
click at [69, 36] on button "Домашнє завдання" at bounding box center [48, 36] width 44 height 15
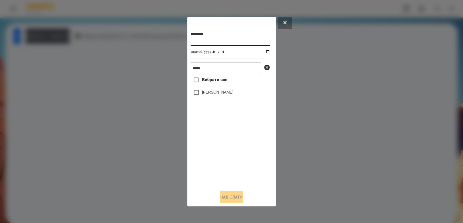
click at [265, 51] on input "datetime-local" at bounding box center [230, 51] width 80 height 13
type input "**********"
click at [227, 145] on div "Вибрати все [PERSON_NAME]" at bounding box center [230, 130] width 80 height 112
click at [233, 199] on button "Надіслати" at bounding box center [231, 198] width 22 height 12
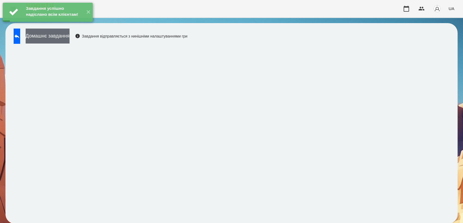
click at [69, 41] on button "Домашнє завдання" at bounding box center [48, 36] width 44 height 15
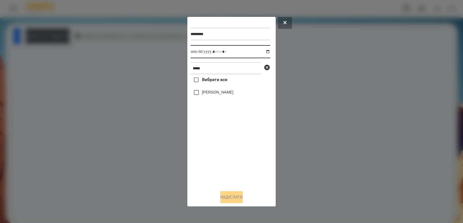
click at [263, 52] on input "datetime-local" at bounding box center [230, 51] width 80 height 13
type input "**********"
click at [225, 149] on div "Вибрати все [PERSON_NAME]" at bounding box center [230, 130] width 80 height 112
click at [227, 195] on button "Надіслати" at bounding box center [231, 198] width 22 height 12
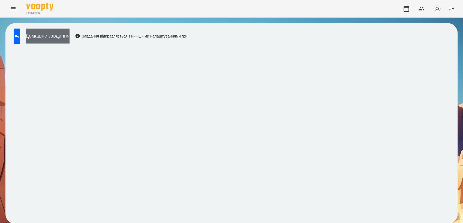
click at [47, 36] on button "Домашнє завдання" at bounding box center [48, 36] width 44 height 15
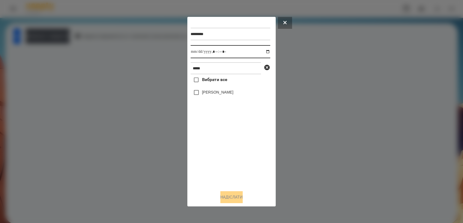
click at [263, 53] on input "datetime-local" at bounding box center [230, 51] width 80 height 13
type input "**********"
drag, startPoint x: 223, startPoint y: 146, endPoint x: 204, endPoint y: 123, distance: 29.4
click at [221, 144] on div "Вибрати все [PERSON_NAME]" at bounding box center [230, 130] width 80 height 112
click at [236, 196] on button "Надіслати" at bounding box center [231, 198] width 22 height 12
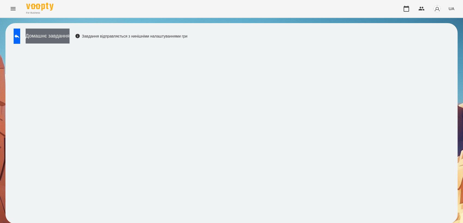
click at [63, 41] on button "Домашнє завдання" at bounding box center [48, 36] width 44 height 15
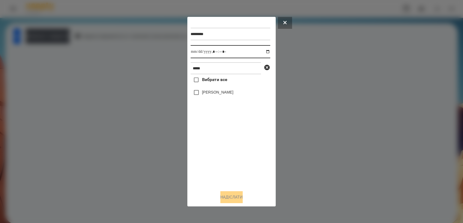
click at [264, 51] on input "datetime-local" at bounding box center [230, 51] width 80 height 13
type input "**********"
drag, startPoint x: 214, startPoint y: 148, endPoint x: 209, endPoint y: 139, distance: 10.2
click at [214, 147] on div "Вибрати все [PERSON_NAME]" at bounding box center [230, 130] width 80 height 112
click at [238, 196] on button "Надіслати" at bounding box center [231, 198] width 22 height 12
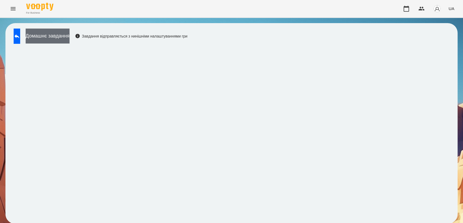
click at [51, 36] on button "Домашнє завдання" at bounding box center [48, 36] width 44 height 15
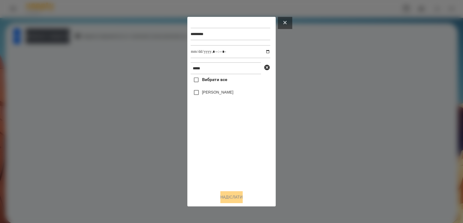
drag, startPoint x: 284, startPoint y: 21, endPoint x: 183, endPoint y: 50, distance: 105.8
click at [284, 21] on icon at bounding box center [284, 22] width 3 height 3
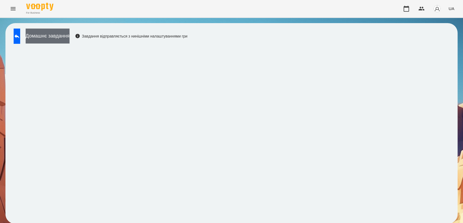
click at [68, 37] on button "Домашнє завдання" at bounding box center [48, 36] width 44 height 15
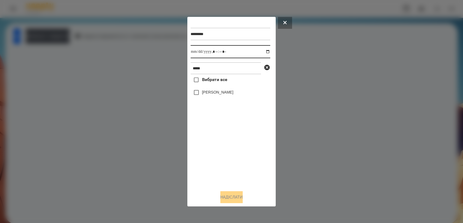
click at [265, 51] on input "datetime-local" at bounding box center [230, 51] width 80 height 13
click at [217, 34] on input "*********" at bounding box center [230, 34] width 80 height 13
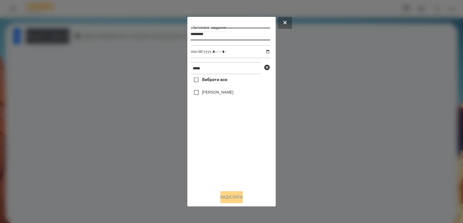
type input "*********"
click at [264, 50] on input "datetime-local" at bounding box center [230, 51] width 80 height 13
type input "**********"
click at [221, 138] on div "Вибрати все [PERSON_NAME]" at bounding box center [230, 130] width 80 height 112
click at [236, 196] on button "Надіслати" at bounding box center [231, 198] width 22 height 12
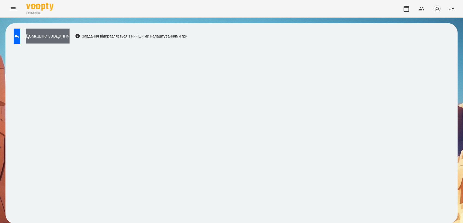
click at [54, 40] on button "Домашнє завдання" at bounding box center [48, 36] width 44 height 15
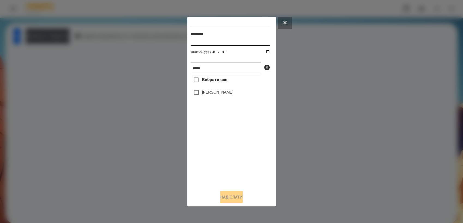
click at [264, 51] on input "datetime-local" at bounding box center [230, 51] width 80 height 13
type input "**********"
drag, startPoint x: 224, startPoint y: 159, endPoint x: 206, endPoint y: 110, distance: 52.7
click at [224, 158] on div "Вибрати все [PERSON_NAME]" at bounding box center [230, 130] width 80 height 112
click at [230, 199] on button "Надіслати" at bounding box center [231, 198] width 22 height 12
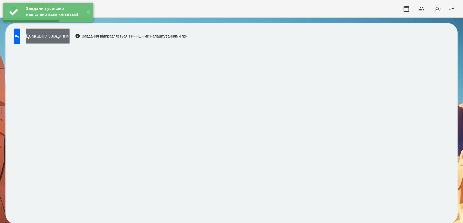
click at [69, 38] on button "Домашнє завдання" at bounding box center [48, 36] width 44 height 15
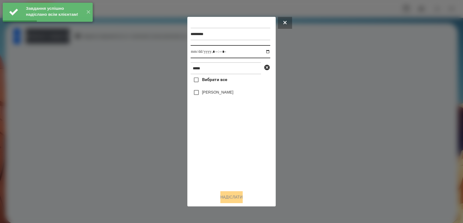
click at [263, 52] on input "datetime-local" at bounding box center [230, 51] width 80 height 13
type input "**********"
drag, startPoint x: 216, startPoint y: 152, endPoint x: 218, endPoint y: 143, distance: 8.9
click at [216, 152] on div "Вибрати все [PERSON_NAME]" at bounding box center [230, 130] width 80 height 112
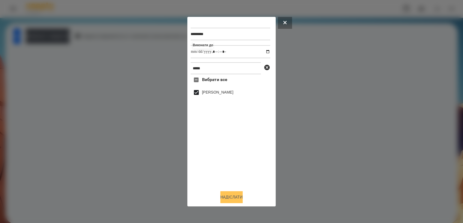
click at [229, 199] on button "Надіслати" at bounding box center [231, 198] width 22 height 12
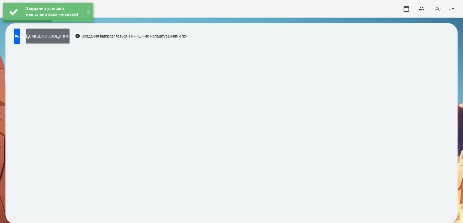
click at [69, 39] on button "Домашнє завдання" at bounding box center [48, 36] width 44 height 15
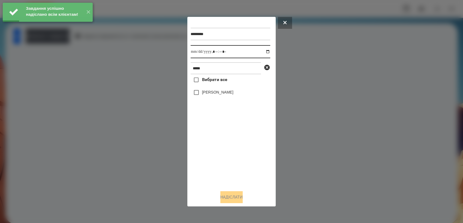
click at [263, 51] on input "datetime-local" at bounding box center [230, 51] width 80 height 13
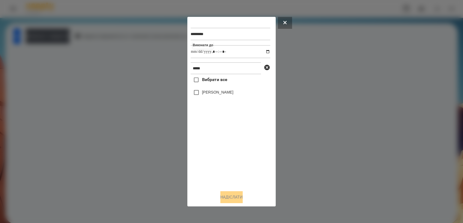
type input "**********"
click at [219, 139] on div "Вибрати все [PERSON_NAME]" at bounding box center [230, 130] width 80 height 112
click at [239, 201] on button "Надіслати" at bounding box center [231, 198] width 22 height 12
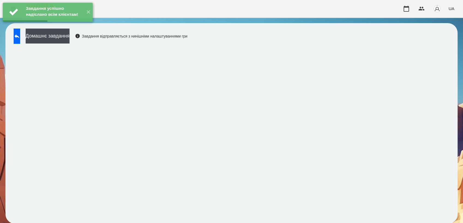
drag, startPoint x: 56, startPoint y: 34, endPoint x: 82, endPoint y: 32, distance: 25.5
click at [57, 34] on button "Домашнє завдання" at bounding box center [48, 36] width 44 height 15
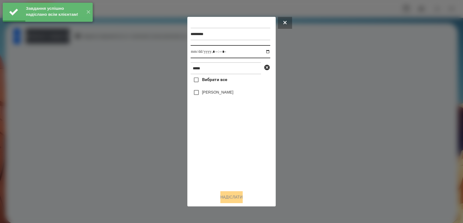
click at [264, 52] on input "datetime-local" at bounding box center [230, 51] width 80 height 13
type input "**********"
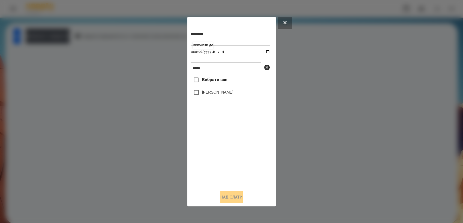
drag, startPoint x: 214, startPoint y: 144, endPoint x: 211, endPoint y: 104, distance: 41.0
click at [215, 143] on div "Вибрати все [PERSON_NAME]" at bounding box center [230, 130] width 80 height 112
click at [223, 199] on button "Надіслати" at bounding box center [231, 198] width 22 height 12
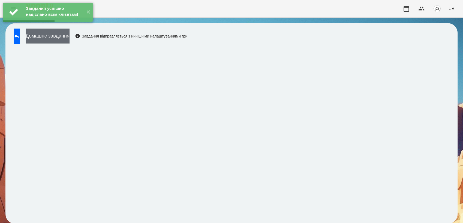
click at [57, 39] on button "Домашнє завдання" at bounding box center [48, 36] width 44 height 15
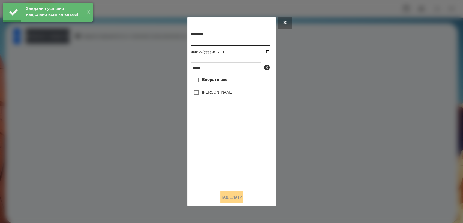
click at [264, 51] on input "datetime-local" at bounding box center [230, 51] width 80 height 13
type input "**********"
drag, startPoint x: 220, startPoint y: 146, endPoint x: 216, endPoint y: 134, distance: 12.6
click at [220, 146] on div "Вибрати все [PERSON_NAME]" at bounding box center [230, 130] width 80 height 112
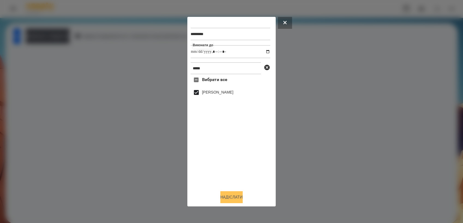
click at [238, 200] on button "Надіслати" at bounding box center [231, 198] width 22 height 12
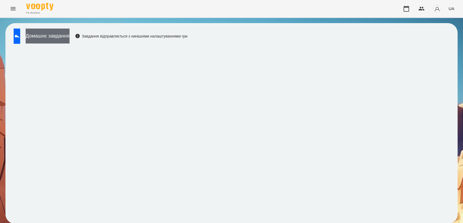
click at [64, 34] on button "Домашнє завдання" at bounding box center [48, 36] width 44 height 15
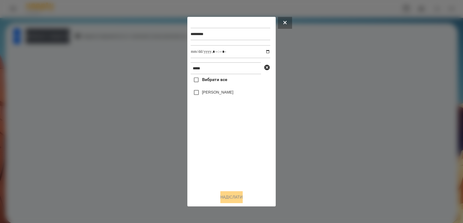
drag, startPoint x: 286, startPoint y: 24, endPoint x: 137, endPoint y: 27, distance: 148.5
click at [285, 23] on button at bounding box center [285, 23] width 14 height 12
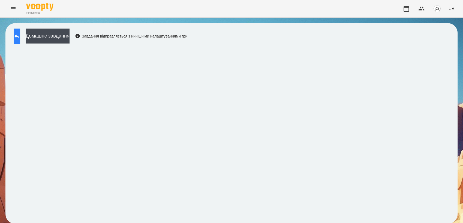
click at [20, 33] on button at bounding box center [17, 36] width 7 height 15
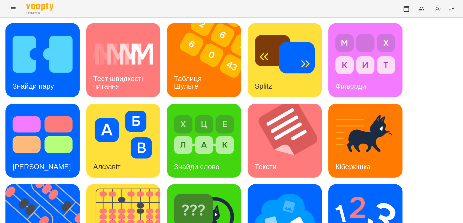
scroll to position [60, 0]
click at [368, 192] on img at bounding box center [365, 216] width 60 height 48
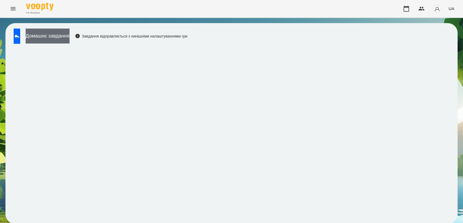
click at [65, 35] on button "Домашнє завдання" at bounding box center [48, 36] width 44 height 15
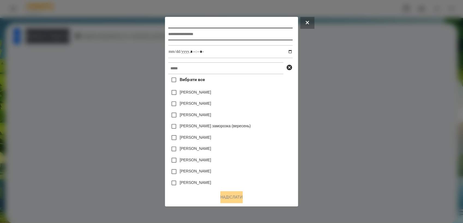
click at [206, 32] on input "text" at bounding box center [230, 34] width 124 height 13
type input "**********"
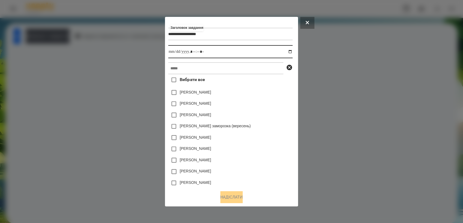
click at [292, 51] on input "datetime-local" at bounding box center [230, 51] width 124 height 13
type input "**********"
drag, startPoint x: 250, startPoint y: 160, endPoint x: 249, endPoint y: 157, distance: 3.2
click at [250, 160] on div "[PERSON_NAME]" at bounding box center [230, 160] width 124 height 11
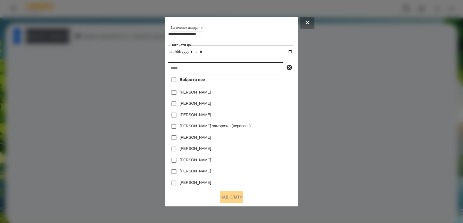
click at [178, 71] on input "text" at bounding box center [225, 68] width 115 height 12
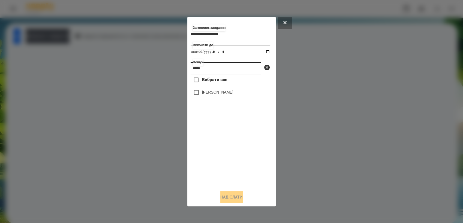
type input "*****"
click at [235, 199] on button "Надіслати" at bounding box center [231, 198] width 22 height 12
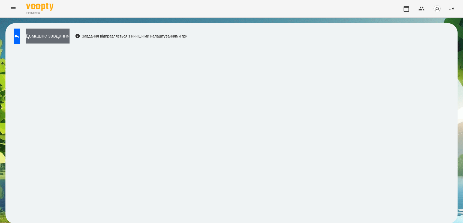
click at [55, 35] on button "Домашнє завдання" at bounding box center [48, 36] width 44 height 15
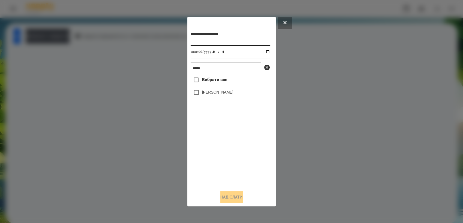
drag, startPoint x: 265, startPoint y: 51, endPoint x: 266, endPoint y: 57, distance: 7.1
click at [265, 51] on input "datetime-local" at bounding box center [230, 51] width 80 height 13
type input "**********"
click at [224, 142] on div "Вибрати все [PERSON_NAME]" at bounding box center [230, 130] width 80 height 112
click at [242, 198] on button "Надіслати" at bounding box center [231, 198] width 22 height 12
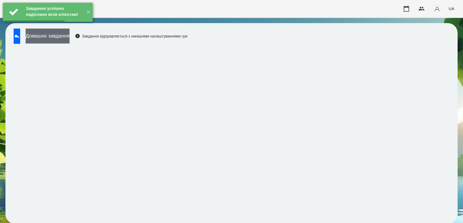
click at [69, 38] on button "Домашнє завдання" at bounding box center [48, 36] width 44 height 15
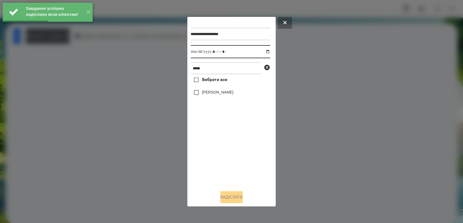
click at [262, 50] on input "datetime-local" at bounding box center [230, 51] width 80 height 13
type input "**********"
drag, startPoint x: 235, startPoint y: 141, endPoint x: 223, endPoint y: 124, distance: 21.3
click at [235, 140] on div "Вибрати все [PERSON_NAME]" at bounding box center [230, 130] width 80 height 112
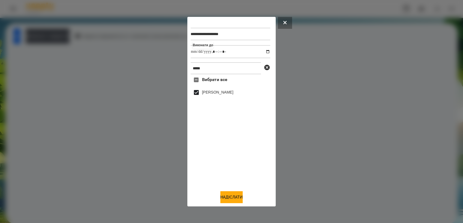
drag, startPoint x: 241, startPoint y: 199, endPoint x: 319, endPoint y: 139, distance: 98.1
click at [241, 198] on button "Надіслати" at bounding box center [231, 198] width 22 height 12
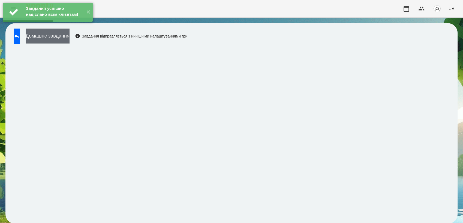
click at [69, 40] on button "Домашнє завдання" at bounding box center [48, 36] width 44 height 15
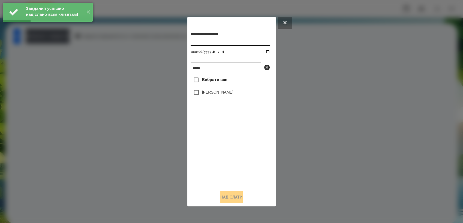
click at [262, 50] on input "datetime-local" at bounding box center [230, 51] width 80 height 13
type input "**********"
drag, startPoint x: 223, startPoint y: 149, endPoint x: 199, endPoint y: 106, distance: 48.9
click at [223, 147] on div "Вибрати все [PERSON_NAME]" at bounding box center [230, 130] width 80 height 112
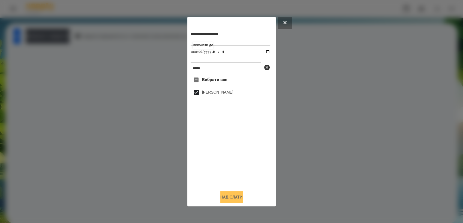
drag, startPoint x: 232, startPoint y: 196, endPoint x: 297, endPoint y: 159, distance: 74.7
click at [232, 196] on button "Надіслати" at bounding box center [231, 198] width 22 height 12
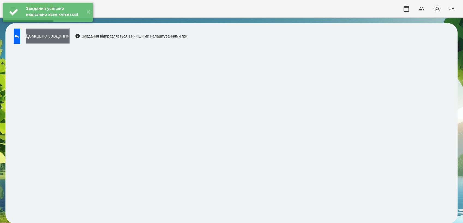
click at [69, 39] on button "Домашнє завдання" at bounding box center [48, 36] width 44 height 15
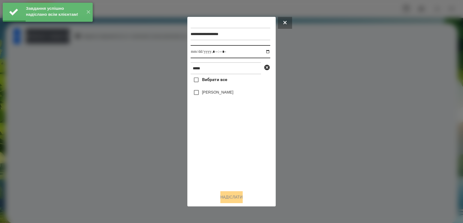
click at [263, 50] on input "datetime-local" at bounding box center [230, 51] width 80 height 13
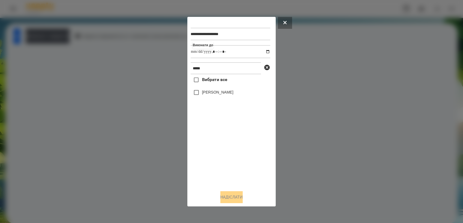
type input "**********"
click at [213, 141] on div "Вибрати все [PERSON_NAME]" at bounding box center [230, 130] width 80 height 112
click at [232, 195] on button "Надіслати" at bounding box center [231, 198] width 22 height 12
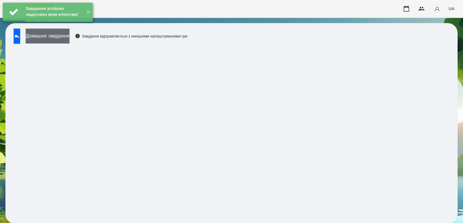
click at [65, 41] on button "Домашнє завдання" at bounding box center [48, 36] width 44 height 15
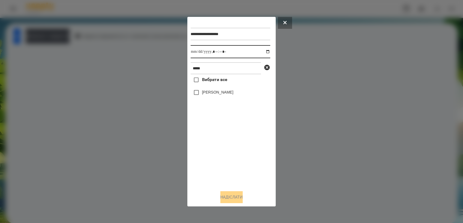
click at [266, 51] on input "datetime-local" at bounding box center [230, 51] width 80 height 13
type input "**********"
drag, startPoint x: 212, startPoint y: 154, endPoint x: 211, endPoint y: 146, distance: 7.7
click at [212, 152] on div "Вибрати все [PERSON_NAME]" at bounding box center [230, 130] width 80 height 112
click at [237, 197] on button "Надіслати" at bounding box center [231, 198] width 22 height 12
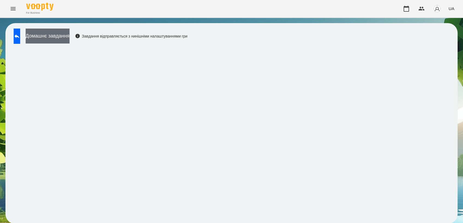
click at [69, 37] on button "Домашнє завдання" at bounding box center [48, 36] width 44 height 15
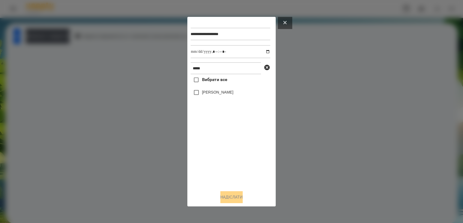
click at [286, 21] on icon at bounding box center [284, 22] width 3 height 3
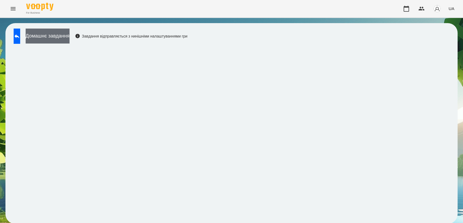
click at [61, 37] on button "Домашнє завдання" at bounding box center [48, 36] width 44 height 15
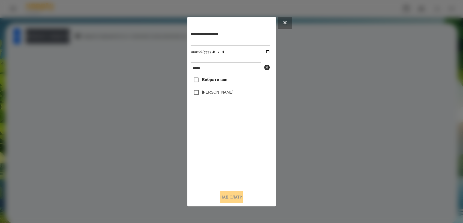
click at [241, 35] on input "**********" at bounding box center [230, 34] width 80 height 13
type input "**********"
click at [264, 52] on input "datetime-local" at bounding box center [230, 51] width 80 height 13
type input "**********"
click at [216, 150] on div "Вибрати все [PERSON_NAME]" at bounding box center [230, 130] width 80 height 112
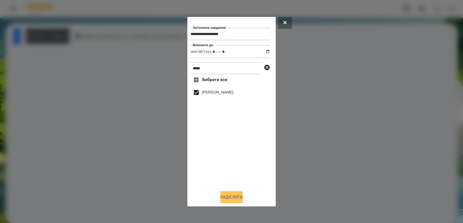
click at [231, 198] on button "Надіслати" at bounding box center [231, 198] width 22 height 12
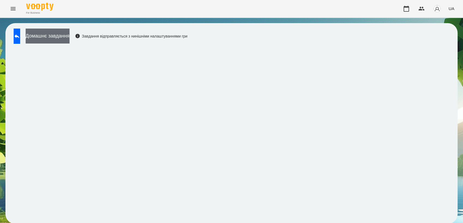
click at [69, 40] on button "Домашнє завдання" at bounding box center [48, 36] width 44 height 15
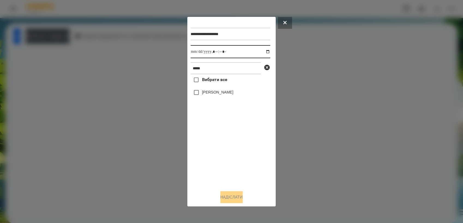
click at [264, 53] on input "datetime-local" at bounding box center [230, 51] width 80 height 13
type input "**********"
drag, startPoint x: 214, startPoint y: 156, endPoint x: 212, endPoint y: 144, distance: 11.8
click at [215, 155] on div "Вибрати все [PERSON_NAME]" at bounding box center [230, 130] width 80 height 112
click at [233, 201] on button "Надіслати" at bounding box center [231, 198] width 22 height 12
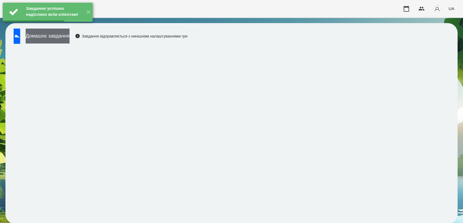
click at [69, 39] on button "Домашнє завдання" at bounding box center [48, 36] width 44 height 15
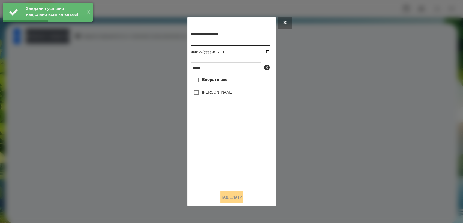
click at [264, 52] on input "datetime-local" at bounding box center [230, 51] width 80 height 13
type input "**********"
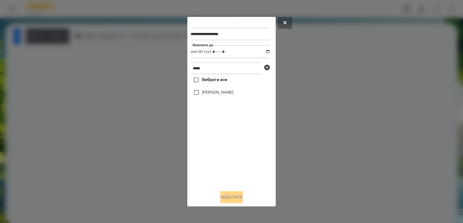
drag, startPoint x: 209, startPoint y: 149, endPoint x: 209, endPoint y: 132, distance: 16.9
click at [209, 147] on div "Вибрати все [PERSON_NAME]" at bounding box center [230, 130] width 80 height 112
drag, startPoint x: 222, startPoint y: 206, endPoint x: 224, endPoint y: 204, distance: 2.9
click at [222, 206] on div "**********" at bounding box center [231, 112] width 88 height 190
click at [225, 202] on button "Надіслати" at bounding box center [231, 198] width 22 height 12
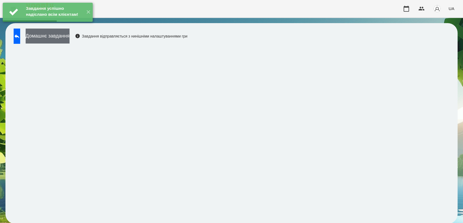
click at [69, 38] on button "Домашнє завдання" at bounding box center [48, 36] width 44 height 15
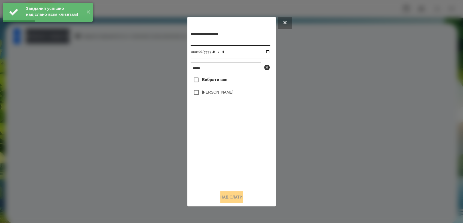
click at [264, 52] on input "datetime-local" at bounding box center [230, 51] width 80 height 13
type input "**********"
click at [220, 151] on div "Вибрати все [PERSON_NAME]" at bounding box center [230, 130] width 80 height 112
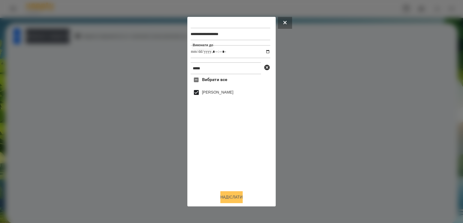
click at [223, 197] on button "Надіслати" at bounding box center [231, 198] width 22 height 12
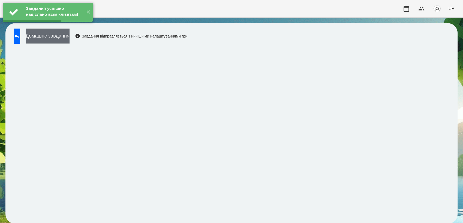
click at [60, 37] on button "Домашнє завдання" at bounding box center [48, 36] width 44 height 15
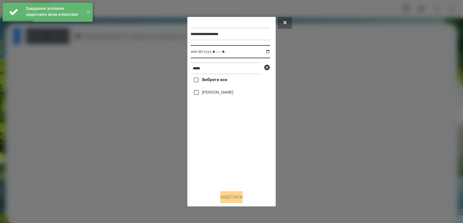
click at [265, 52] on input "datetime-local" at bounding box center [230, 51] width 80 height 13
type input "**********"
drag, startPoint x: 208, startPoint y: 158, endPoint x: 199, endPoint y: 126, distance: 32.9
click at [207, 155] on div "Вибрати все [PERSON_NAME]" at bounding box center [230, 130] width 80 height 112
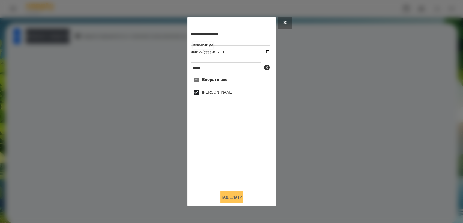
click at [229, 196] on button "Надіслати" at bounding box center [231, 198] width 22 height 12
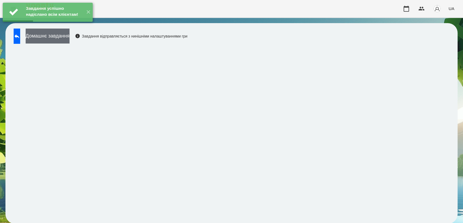
click at [69, 37] on button "Домашнє завдання" at bounding box center [48, 36] width 44 height 15
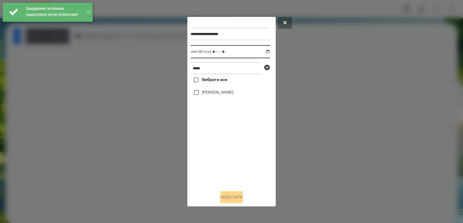
click at [264, 51] on input "datetime-local" at bounding box center [230, 51] width 80 height 13
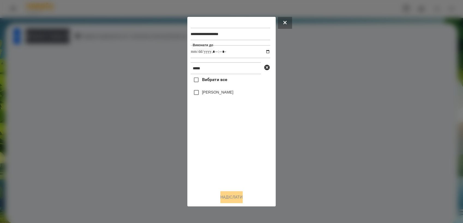
type input "**********"
click at [209, 147] on div "Вибрати все [PERSON_NAME]" at bounding box center [230, 130] width 80 height 112
click at [239, 194] on button "Надіслати" at bounding box center [231, 198] width 22 height 12
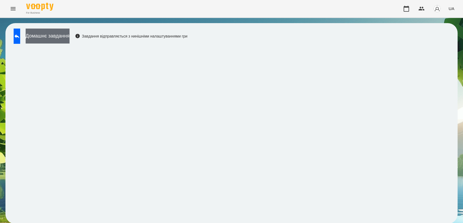
click at [69, 39] on button "Домашнє завдання" at bounding box center [48, 36] width 44 height 15
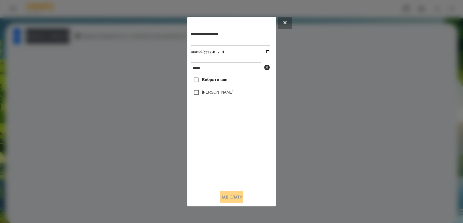
click at [287, 19] on button at bounding box center [285, 23] width 14 height 12
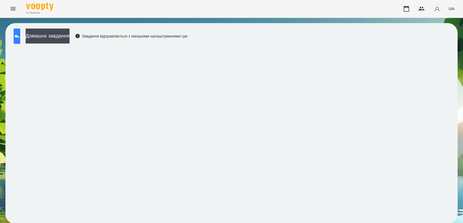
click at [20, 34] on button at bounding box center [17, 36] width 7 height 15
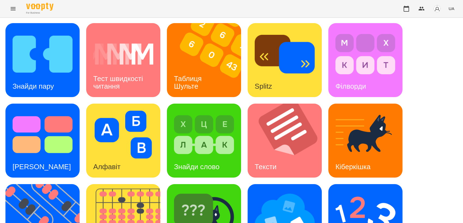
scroll to position [60, 0]
click at [26, 82] on h3 "Знайди пару" at bounding box center [33, 86] width 41 height 8
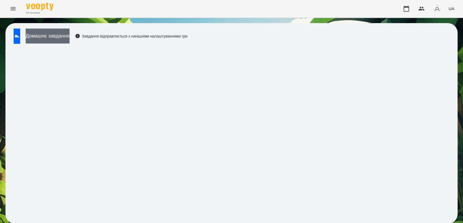
click at [55, 34] on button "Домашнє завдання" at bounding box center [48, 36] width 44 height 15
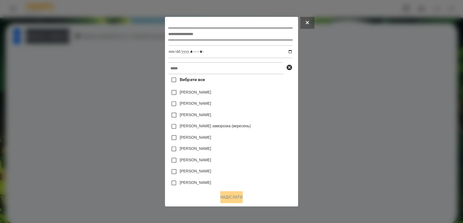
click at [201, 34] on input "text" at bounding box center [230, 34] width 124 height 13
type input "**********"
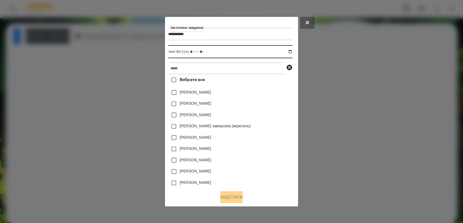
click at [292, 51] on input "datetime-local" at bounding box center [230, 51] width 124 height 13
type input "**********"
drag, startPoint x: 252, startPoint y: 144, endPoint x: 242, endPoint y: 131, distance: 16.3
click at [251, 144] on div "[PERSON_NAME]" at bounding box center [230, 137] width 124 height 11
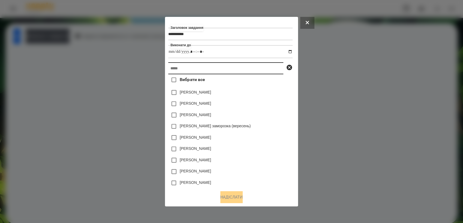
drag, startPoint x: 202, startPoint y: 71, endPoint x: 193, endPoint y: 66, distance: 10.1
click at [203, 72] on input "text" at bounding box center [225, 68] width 115 height 12
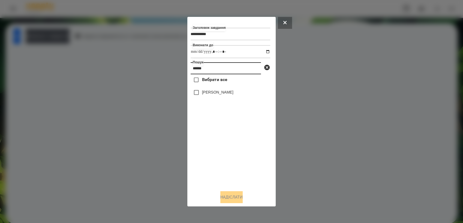
type input "******"
click at [230, 197] on button "Надіслати" at bounding box center [231, 198] width 22 height 12
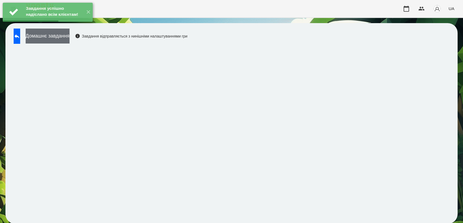
click at [69, 42] on button "Домашнє завдання" at bounding box center [48, 36] width 44 height 15
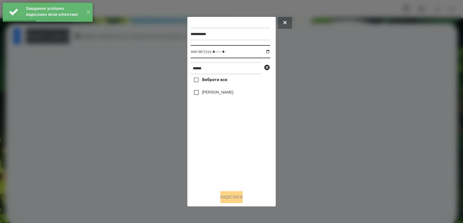
drag, startPoint x: 264, startPoint y: 52, endPoint x: 262, endPoint y: 56, distance: 4.4
click at [264, 52] on input "datetime-local" at bounding box center [230, 51] width 80 height 13
type input "**********"
drag, startPoint x: 218, startPoint y: 151, endPoint x: 217, endPoint y: 148, distance: 2.8
click at [218, 150] on div "Вибрати все [PERSON_NAME]" at bounding box center [230, 130] width 80 height 112
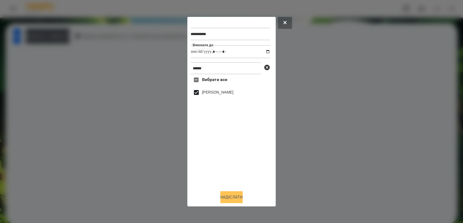
click at [220, 197] on button "Надіслати" at bounding box center [231, 198] width 22 height 12
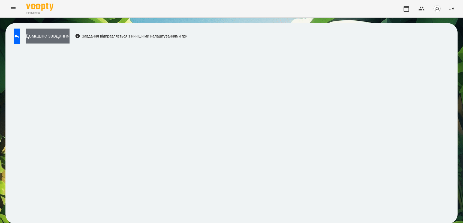
click at [69, 43] on button "Домашнє завдання" at bounding box center [48, 36] width 44 height 15
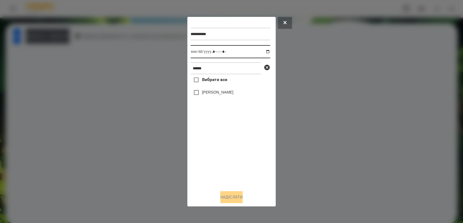
click at [266, 51] on input "datetime-local" at bounding box center [230, 51] width 80 height 13
click at [263, 53] on input "datetime-local" at bounding box center [230, 51] width 80 height 13
type input "**********"
click at [219, 142] on div "Вибрати все [PERSON_NAME]" at bounding box center [230, 130] width 80 height 112
click at [234, 202] on button "Надіслати" at bounding box center [231, 198] width 22 height 12
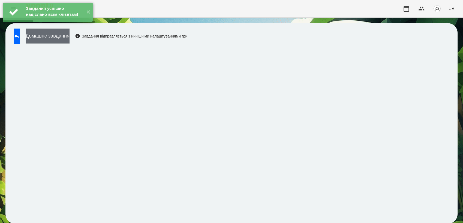
click at [69, 41] on button "Домашнє завдання" at bounding box center [48, 36] width 44 height 15
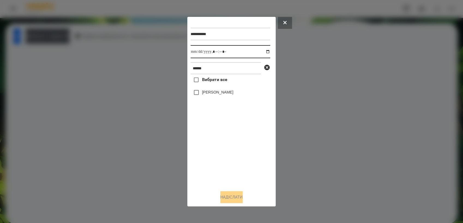
click at [264, 51] on input "datetime-local" at bounding box center [230, 51] width 80 height 13
type input "**********"
drag, startPoint x: 226, startPoint y: 153, endPoint x: 227, endPoint y: 150, distance: 3.0
click at [227, 150] on div "Вибрати все [PERSON_NAME]" at bounding box center [230, 130] width 80 height 112
click at [236, 199] on button "Надіслати" at bounding box center [231, 198] width 22 height 12
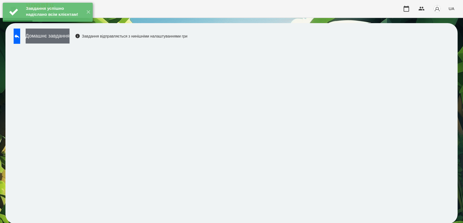
click at [69, 38] on button "Домашнє завдання" at bounding box center [48, 36] width 44 height 15
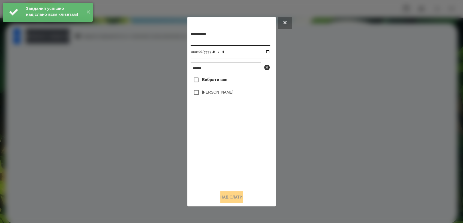
click at [266, 51] on input "datetime-local" at bounding box center [230, 51] width 80 height 13
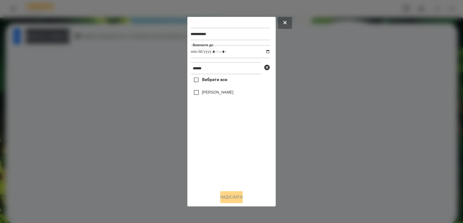
type input "**********"
drag, startPoint x: 225, startPoint y: 157, endPoint x: 221, endPoint y: 152, distance: 6.0
click at [225, 157] on div "Вибрати все [PERSON_NAME]" at bounding box center [230, 130] width 80 height 112
click at [227, 200] on button "Надіслати" at bounding box center [231, 198] width 22 height 12
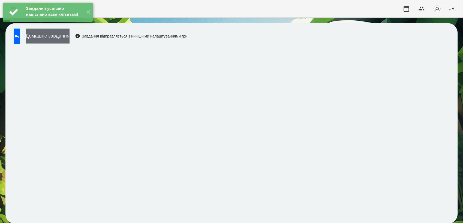
click at [69, 40] on button "Домашнє завдання" at bounding box center [48, 36] width 44 height 15
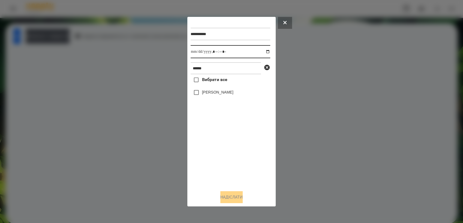
click at [266, 51] on input "datetime-local" at bounding box center [230, 51] width 80 height 13
click at [264, 51] on input "datetime-local" at bounding box center [230, 51] width 80 height 13
type input "**********"
drag, startPoint x: 227, startPoint y: 153, endPoint x: 212, endPoint y: 126, distance: 31.1
click at [227, 152] on div "Вибрати все [PERSON_NAME]" at bounding box center [230, 130] width 80 height 112
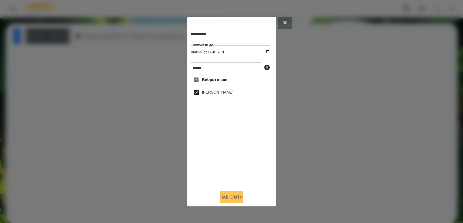
drag, startPoint x: 226, startPoint y: 202, endPoint x: 225, endPoint y: 198, distance: 3.6
click at [227, 202] on button "Надіслати" at bounding box center [231, 198] width 22 height 12
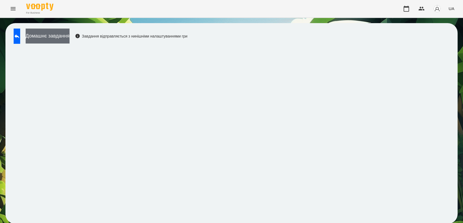
click at [60, 37] on button "Домашнє завдання" at bounding box center [48, 36] width 44 height 15
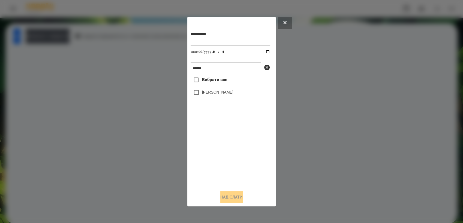
click at [288, 23] on button at bounding box center [285, 23] width 14 height 12
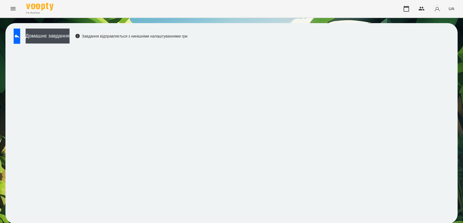
click at [11, 13] on button "Menu" at bounding box center [13, 8] width 13 height 13
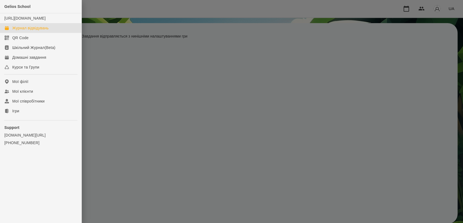
click at [45, 31] on div "Журнал відвідувань" at bounding box center [30, 27] width 36 height 5
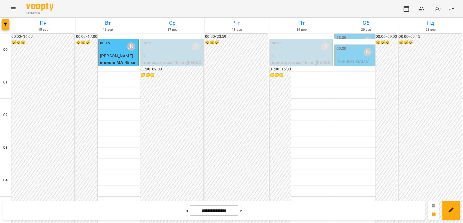
scroll to position [619, 0]
click at [242, 211] on icon at bounding box center [240, 211] width 1 height 2
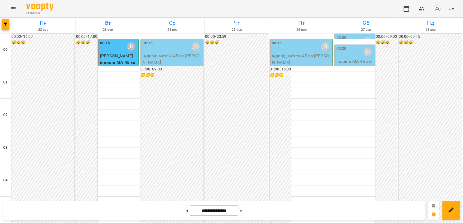
scroll to position [256, 0]
click at [186, 211] on button at bounding box center [186, 211] width 1 height 12
type input "**********"
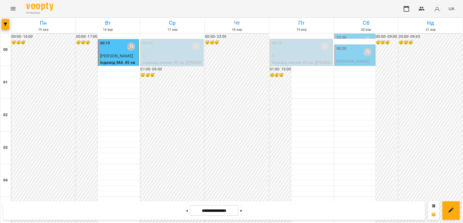
scroll to position [558, 0]
